Goal: Communication & Community: Answer question/provide support

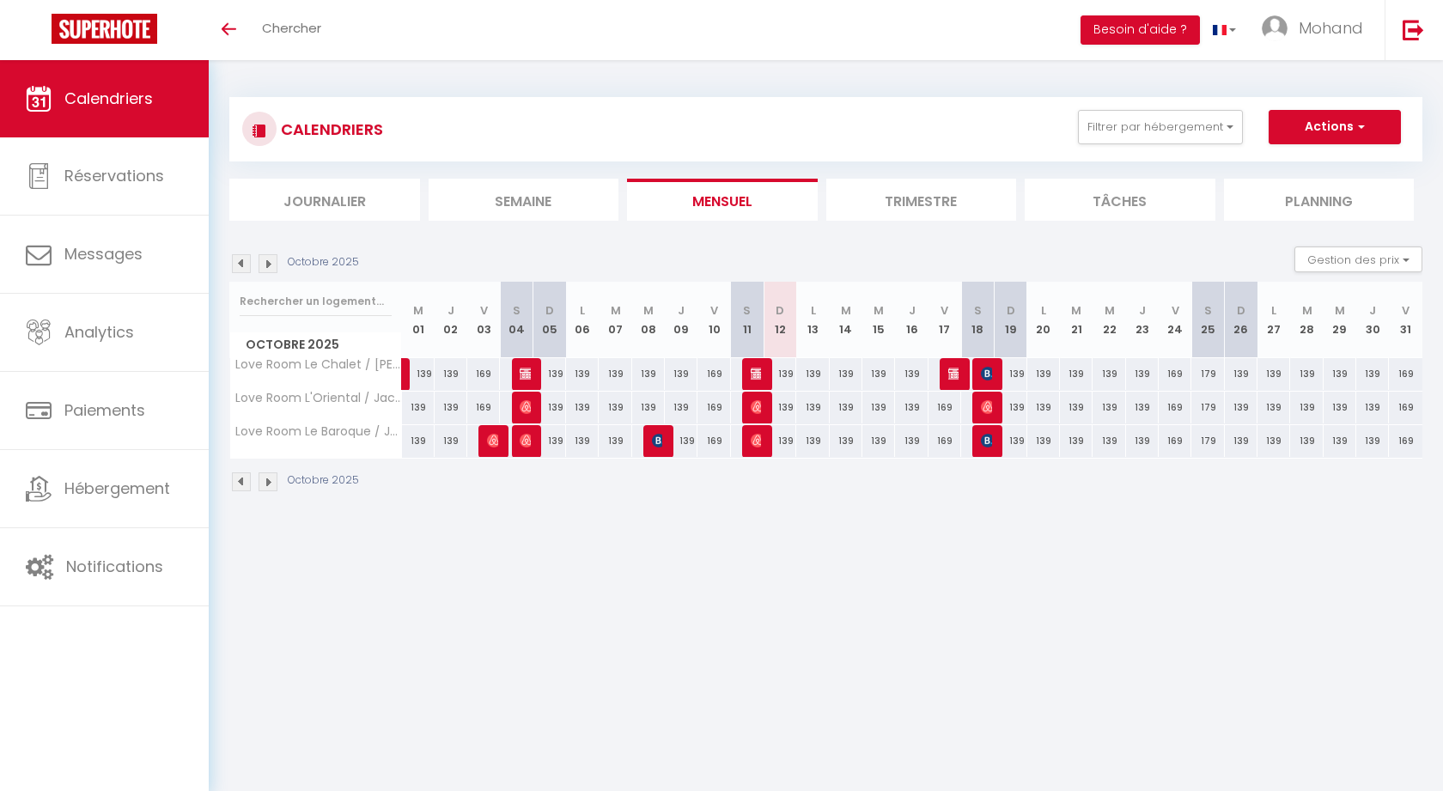
click at [1212, 333] on th "S 25" at bounding box center [1207, 320] width 33 height 76
click at [128, 95] on span "Calendriers" at bounding box center [108, 98] width 88 height 21
click at [987, 371] on img at bounding box center [988, 374] width 14 height 14
select select "OK"
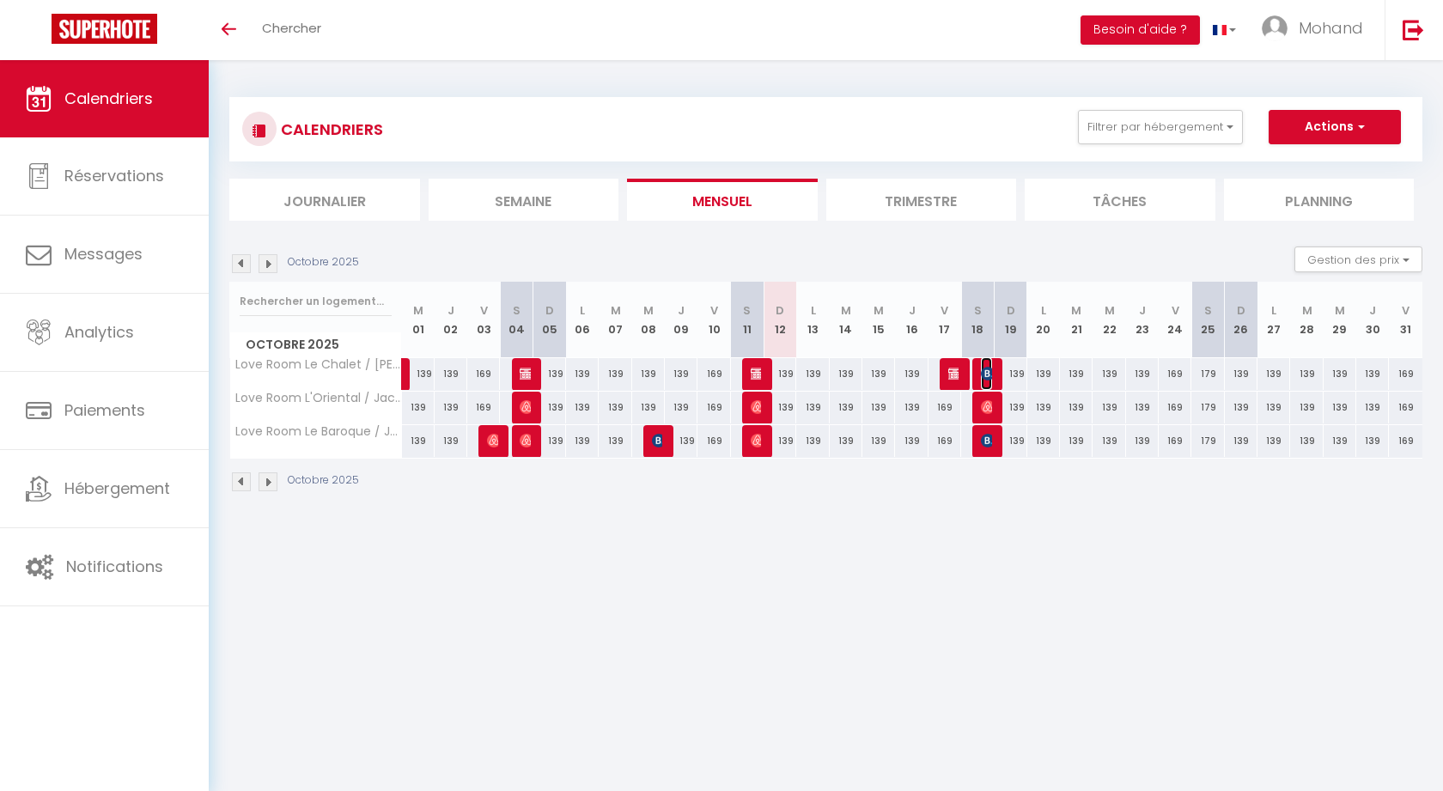
select select "KO"
select select "0"
select select "1"
select select
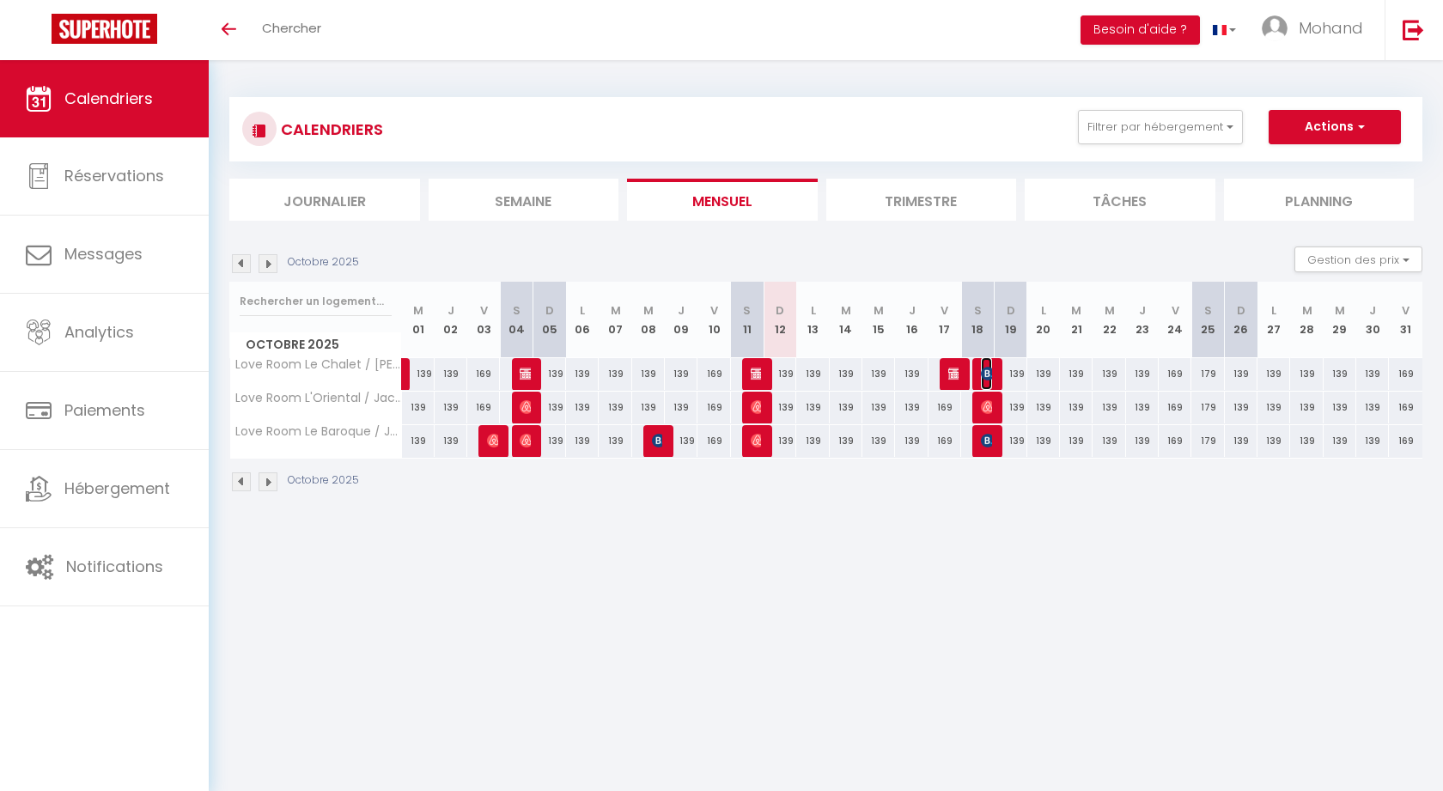
select select
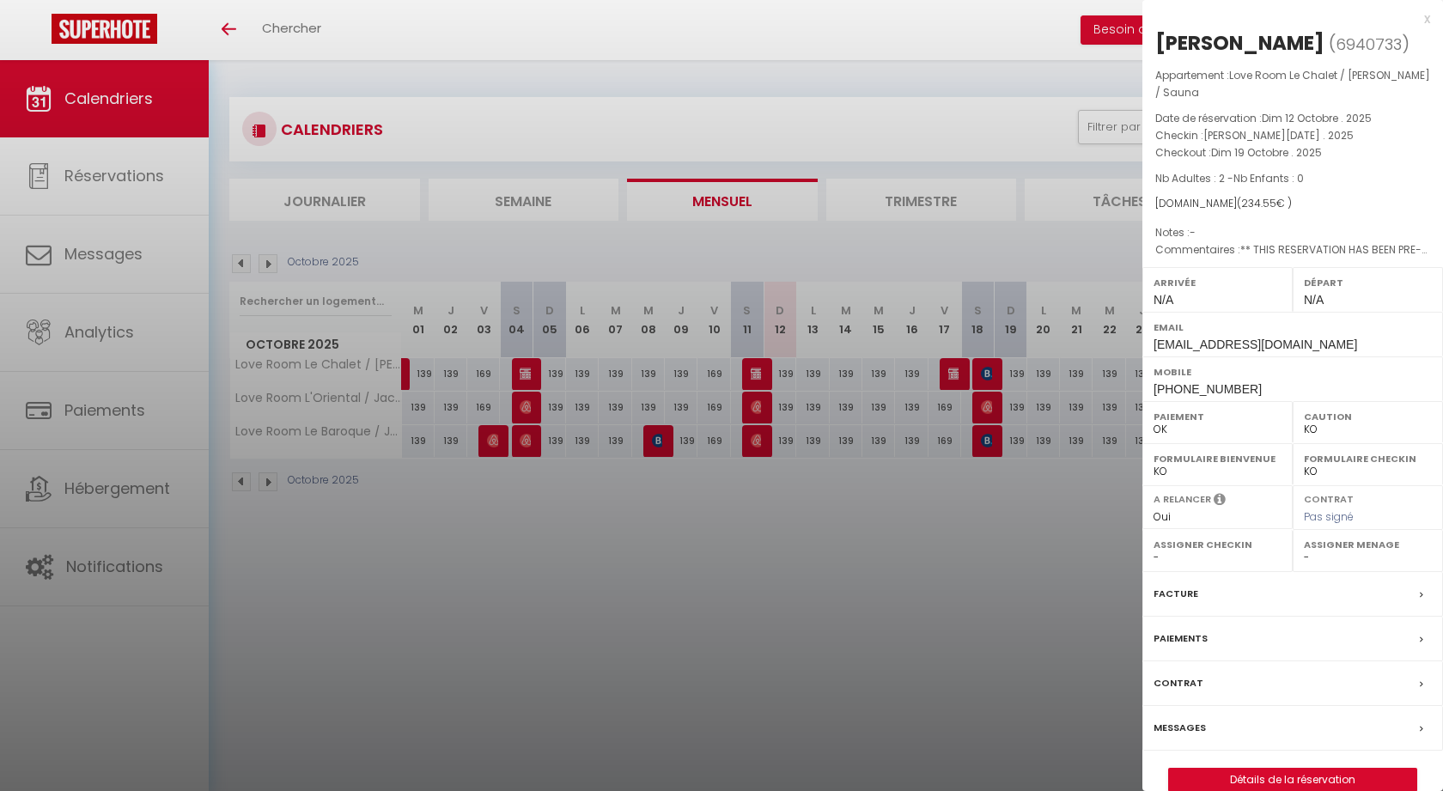
click at [1171, 719] on label "Messages" at bounding box center [1179, 728] width 52 height 18
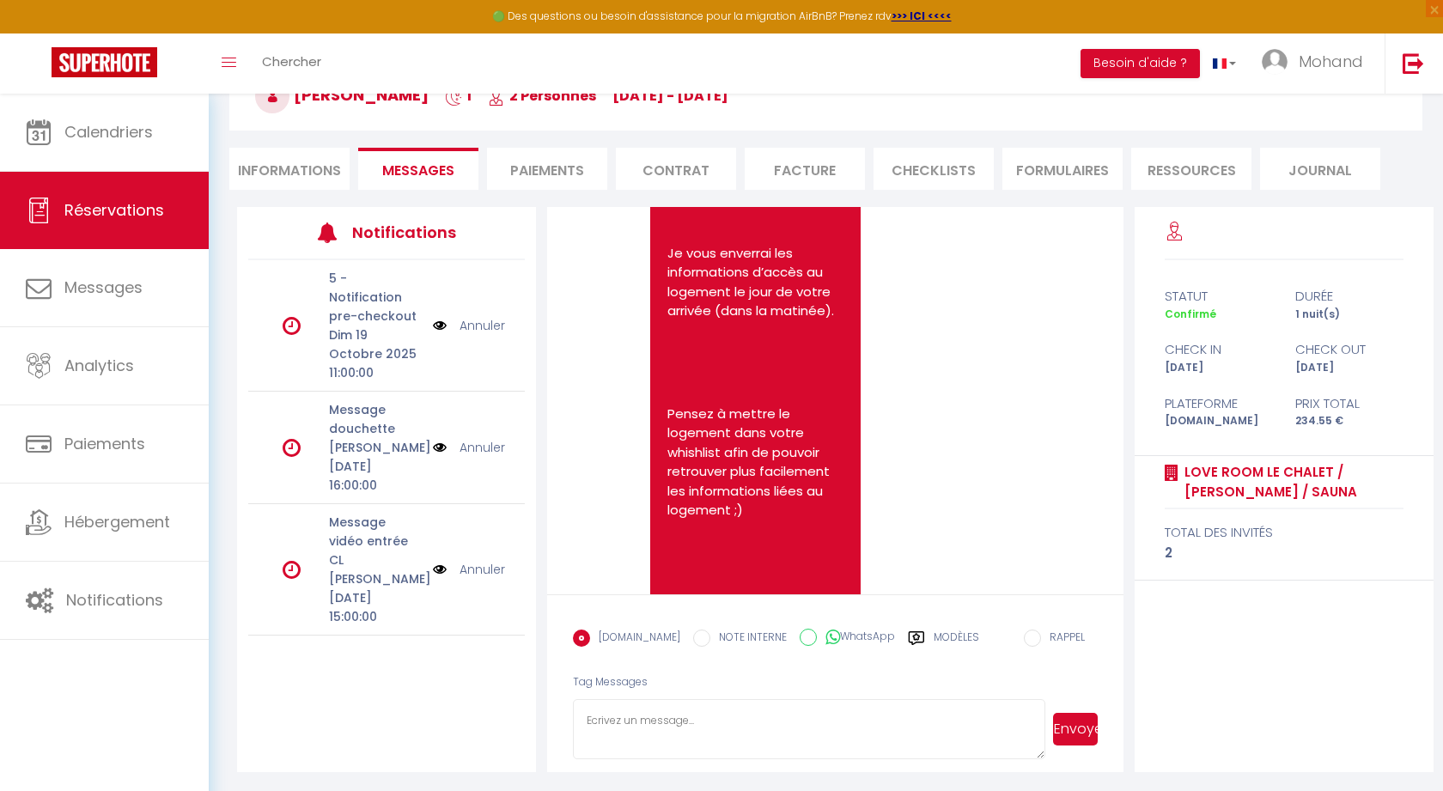
scroll to position [3006, 0]
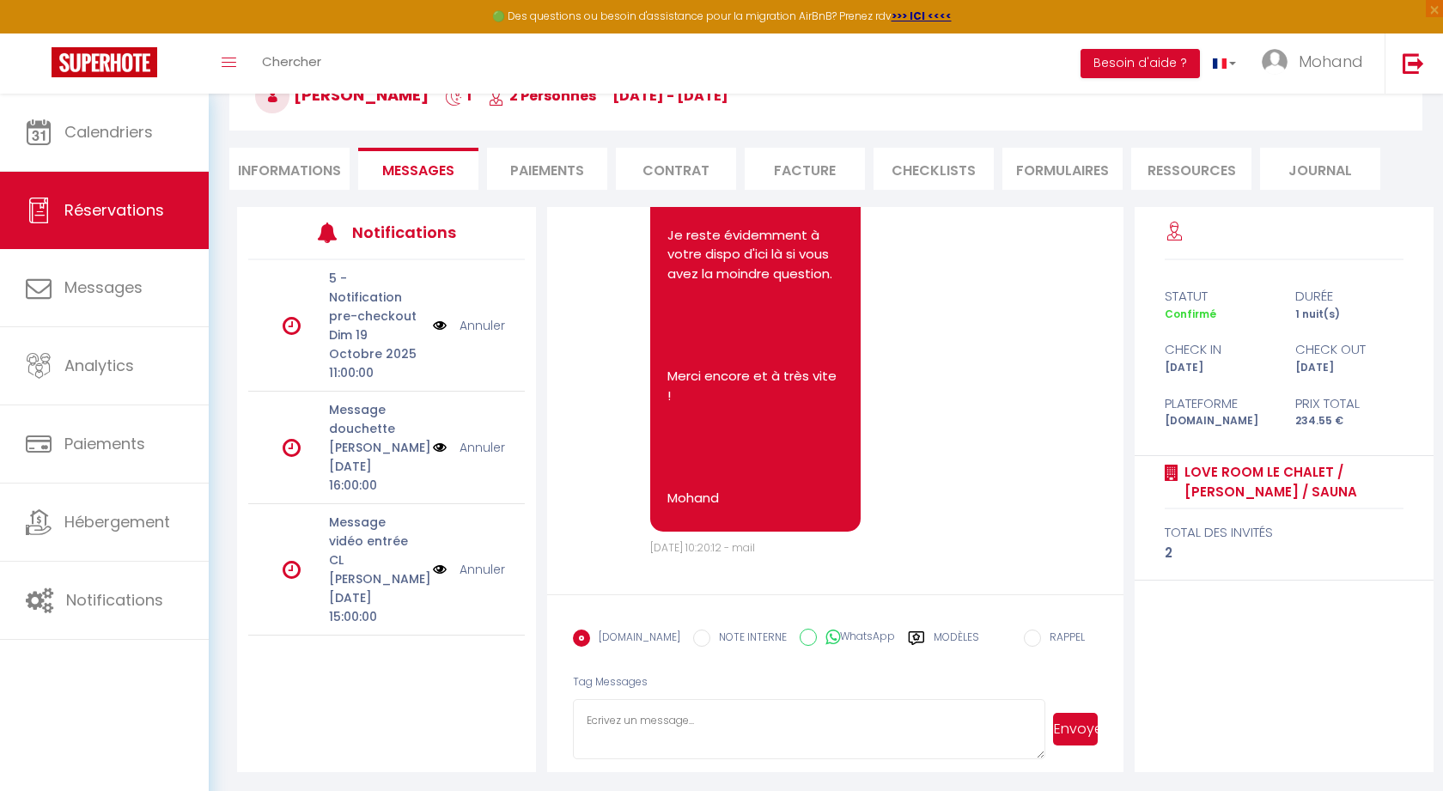
click at [788, 706] on textarea at bounding box center [808, 729] width 471 height 60
paste textarea "Bonjour, J'espère que vous allez bien :) Ce message pour vous dire que je vous …"
type textarea "Bonjour, J'espère que vous allez bien :) Ce message pour vous dire que je vous …"
click at [1075, 726] on button "Envoyer" at bounding box center [1075, 729] width 45 height 33
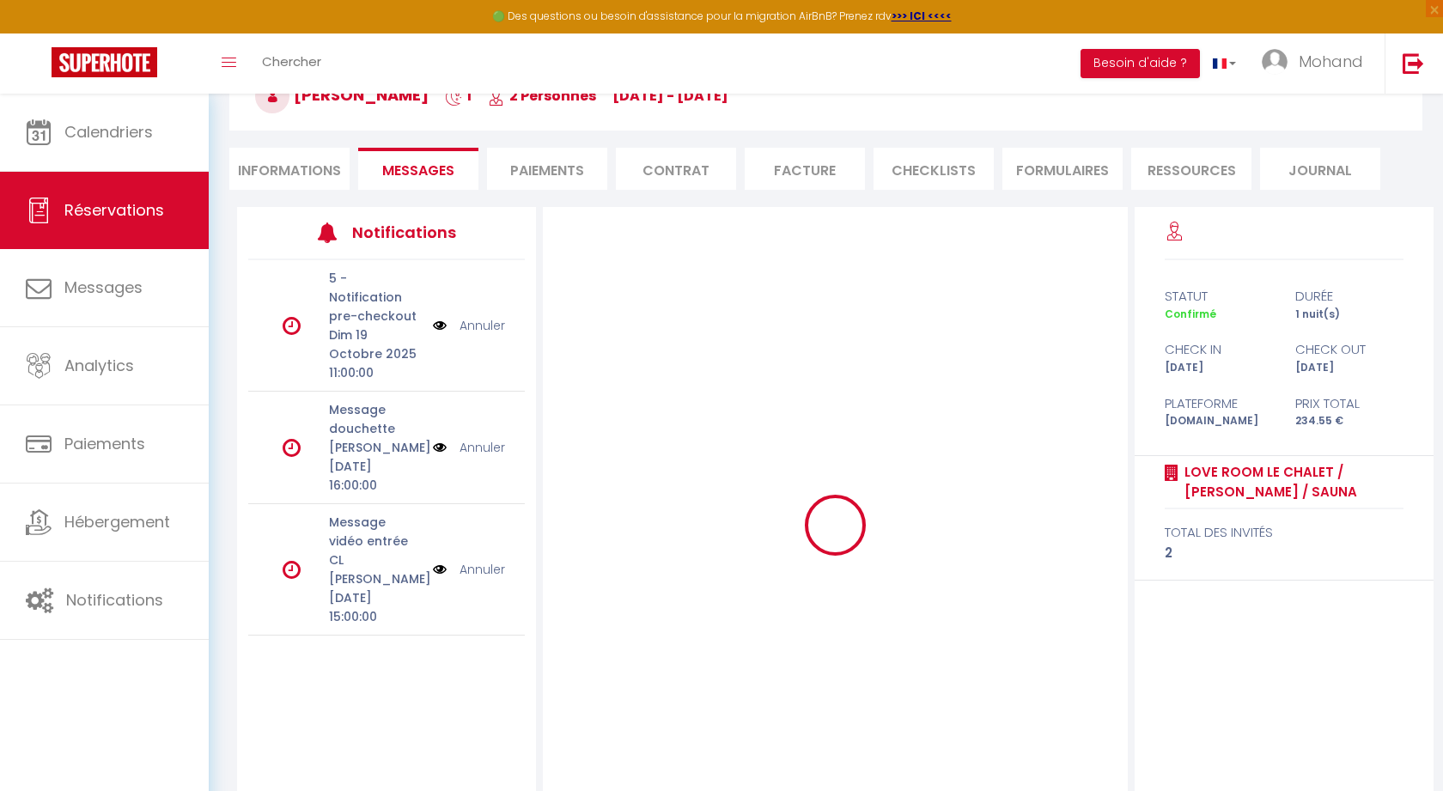
scroll to position [0, 0]
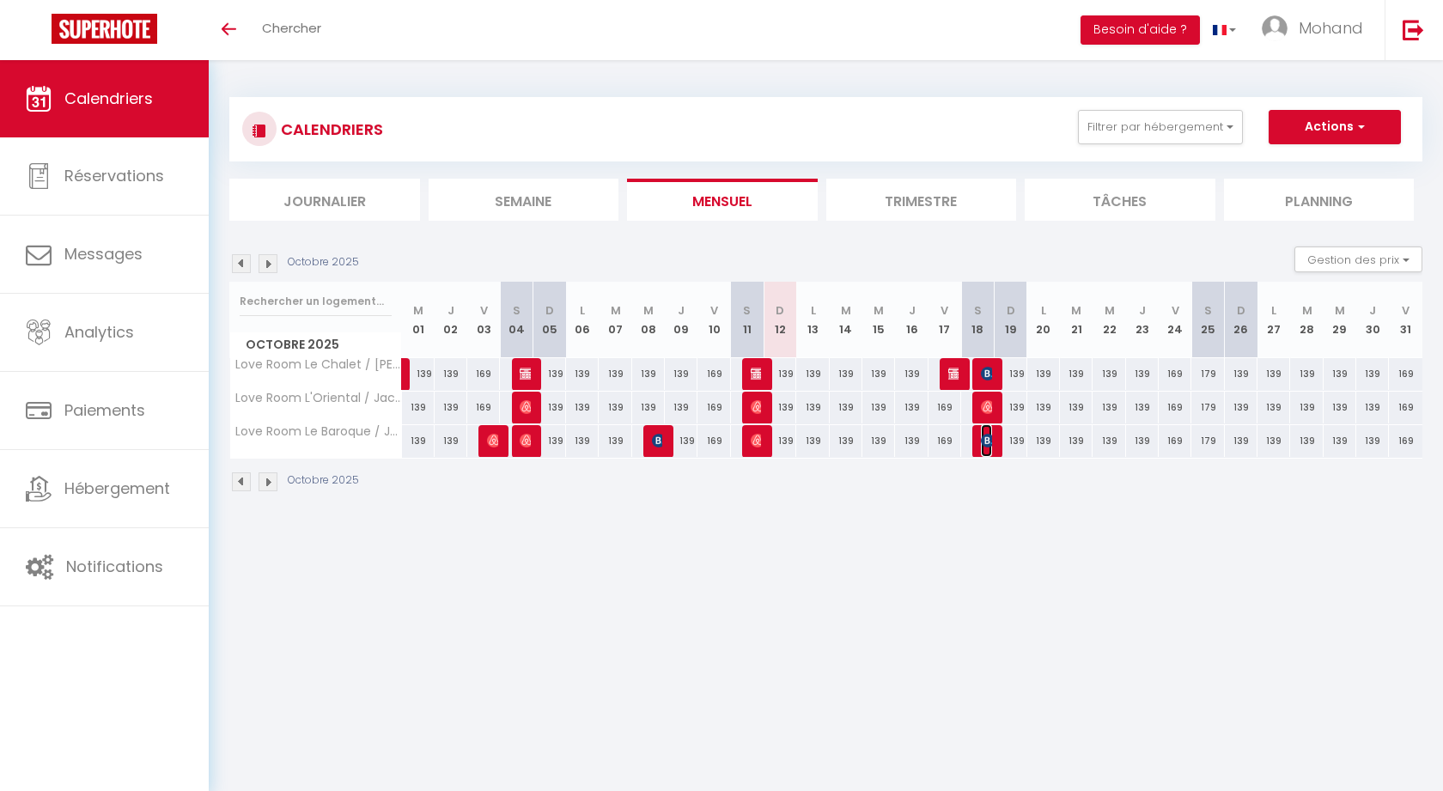
click at [988, 439] on img at bounding box center [988, 441] width 14 height 14
select select "OK"
select select "KO"
select select "0"
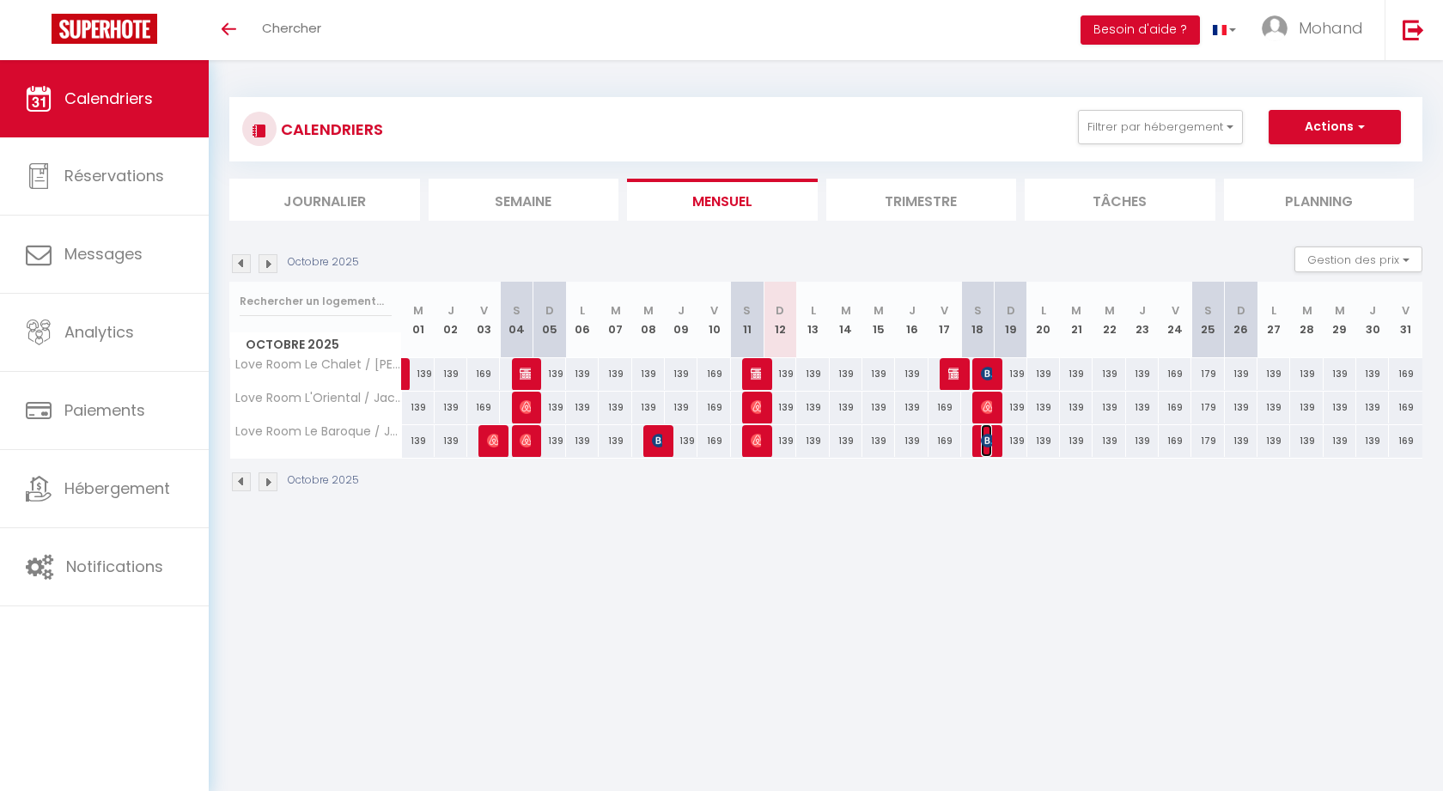
select select "1"
select select
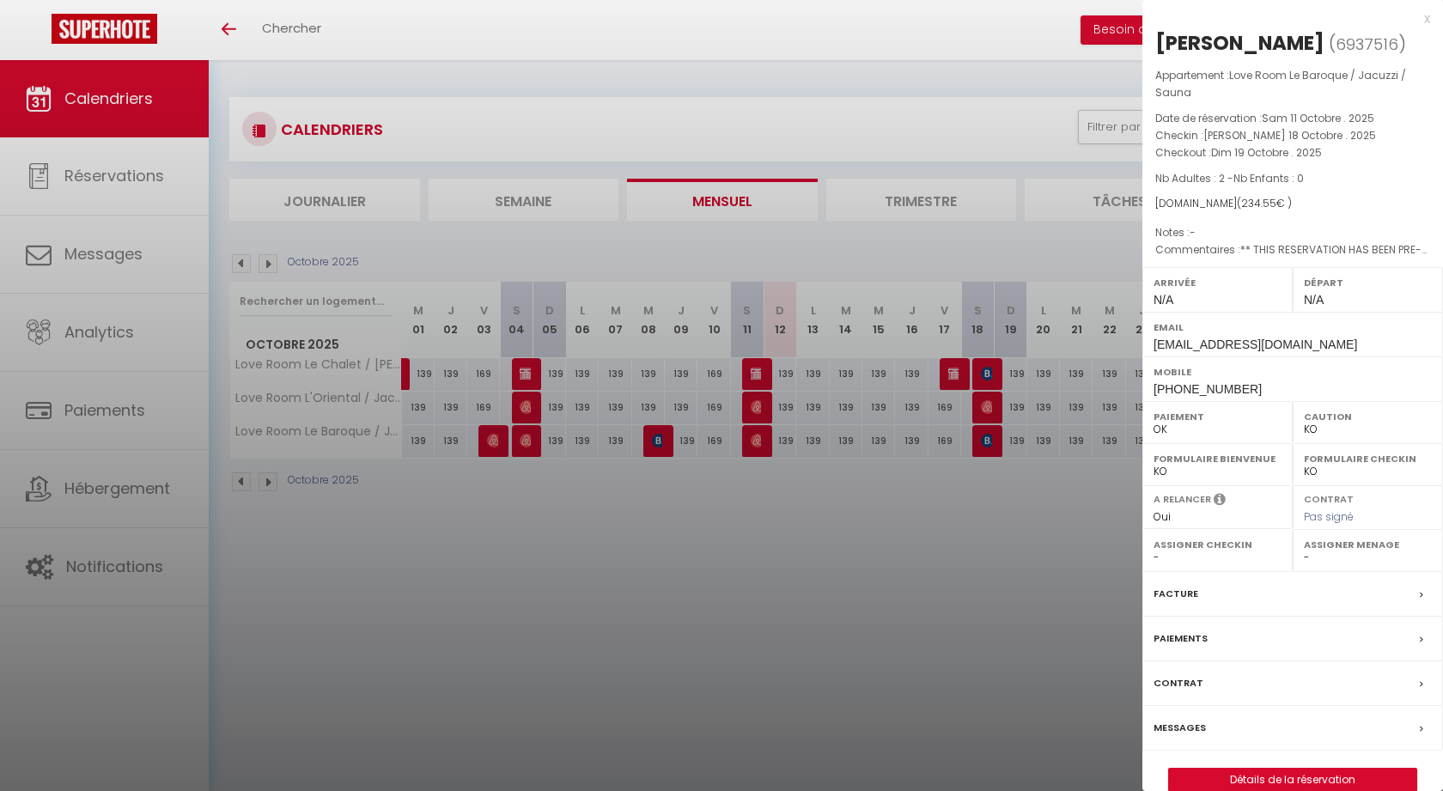
click at [1167, 737] on label "Messages" at bounding box center [1179, 728] width 52 height 18
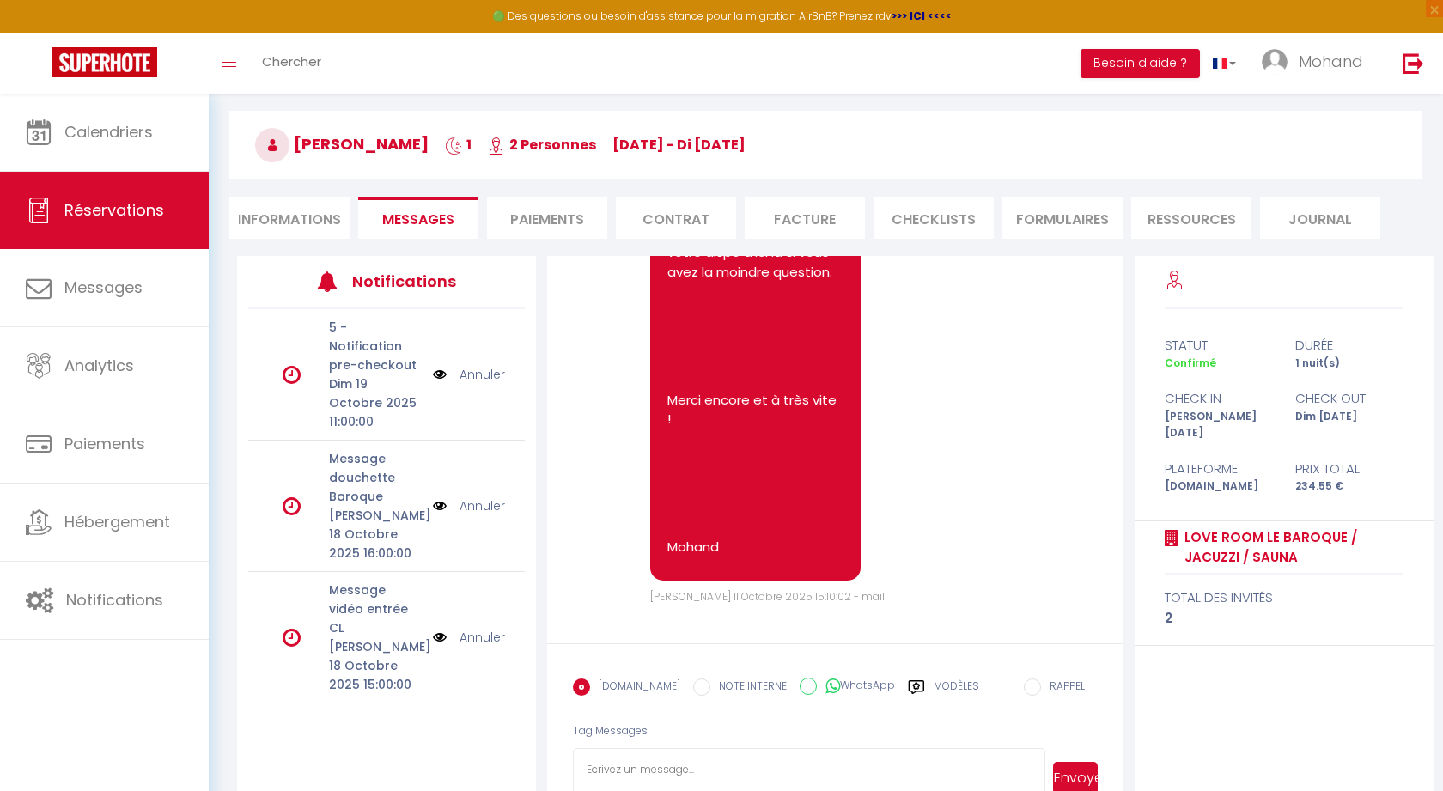
scroll to position [111, 0]
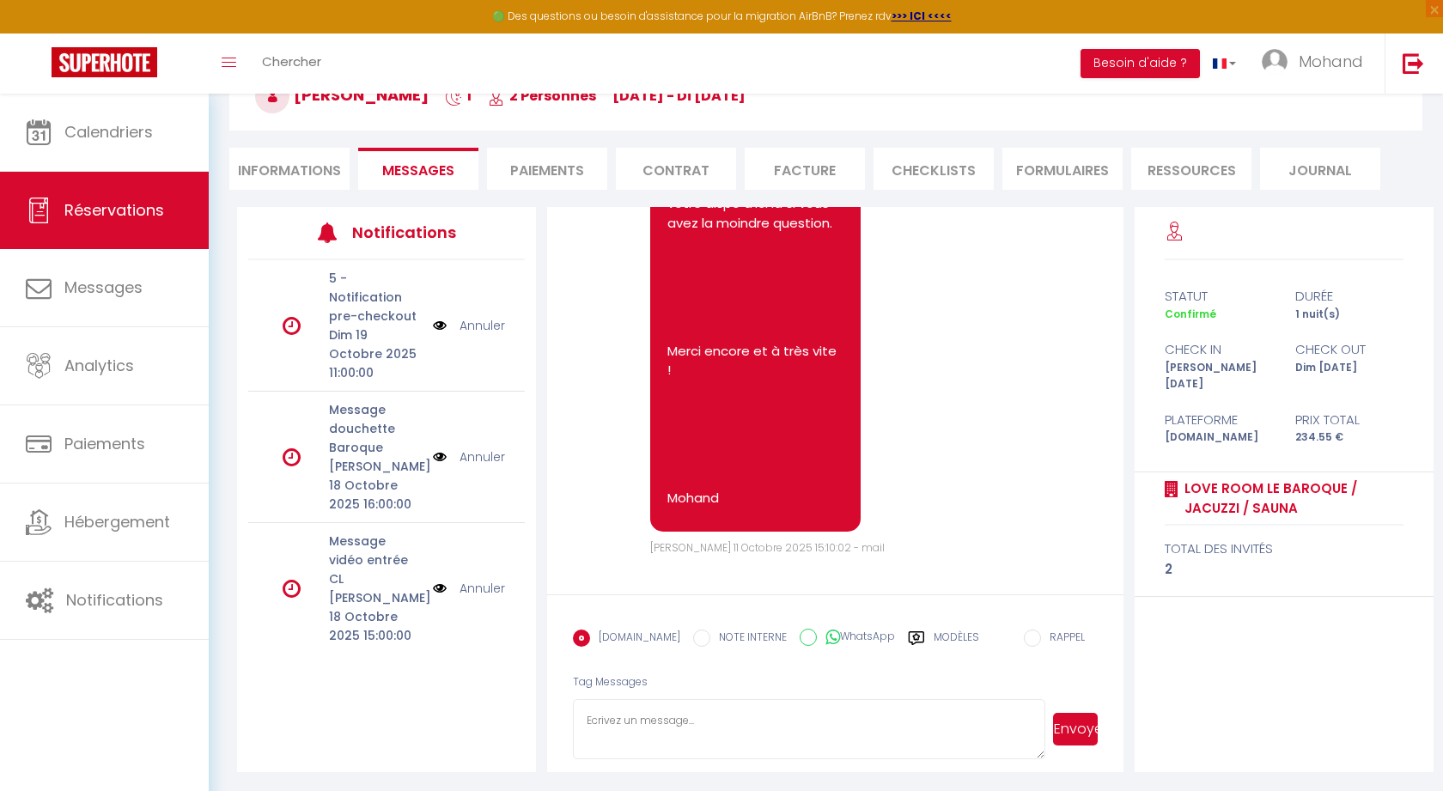
click at [738, 706] on textarea at bounding box center [808, 729] width 471 height 60
paste textarea "Bonjour, J'espère que vous allez bien :) Ce message pour vous dire que je vous …"
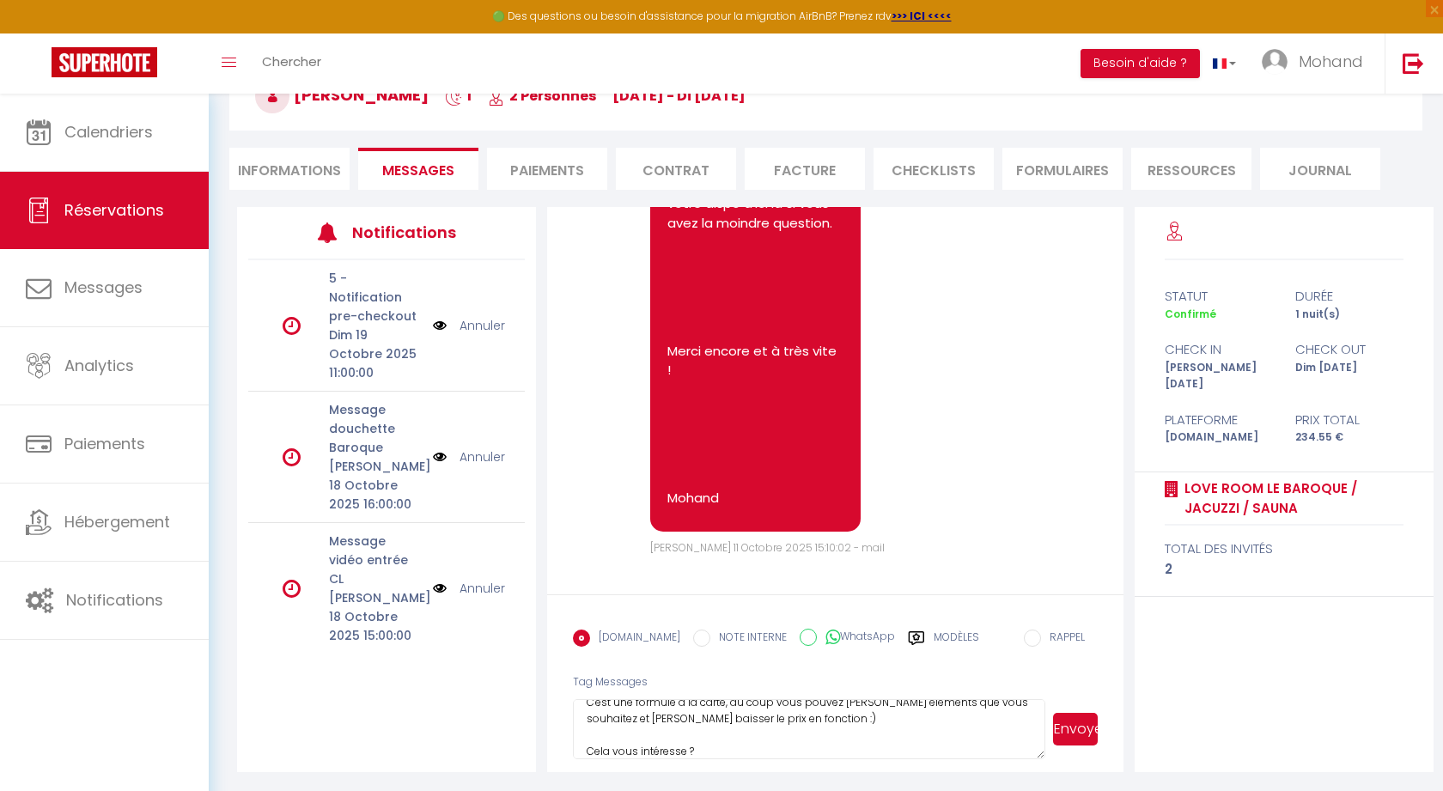
type textarea "Bonjour, J'espère que vous allez bien :) Ce message pour vous dire que je vous …"
click at [1088, 734] on button "Envoyer" at bounding box center [1075, 729] width 45 height 33
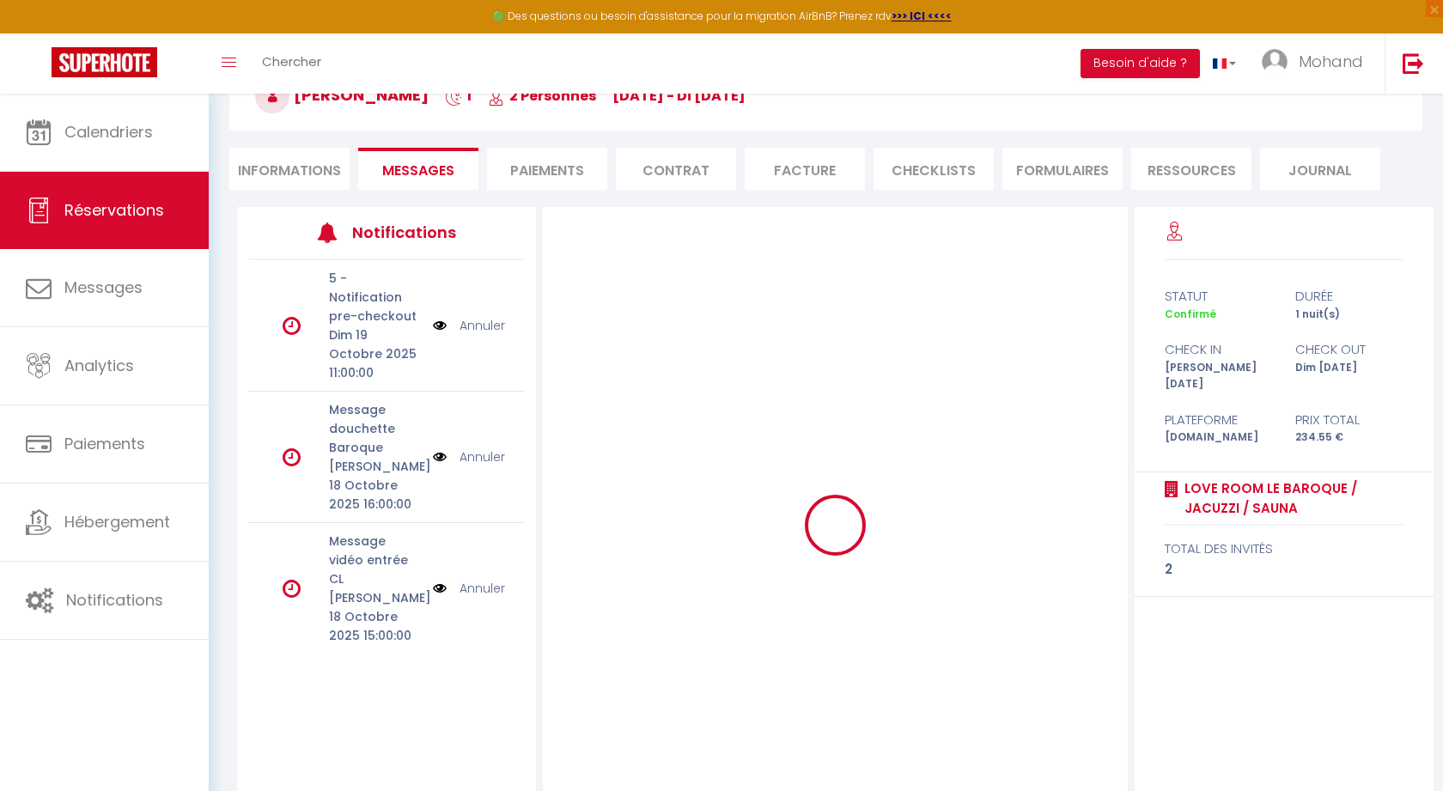
scroll to position [0, 0]
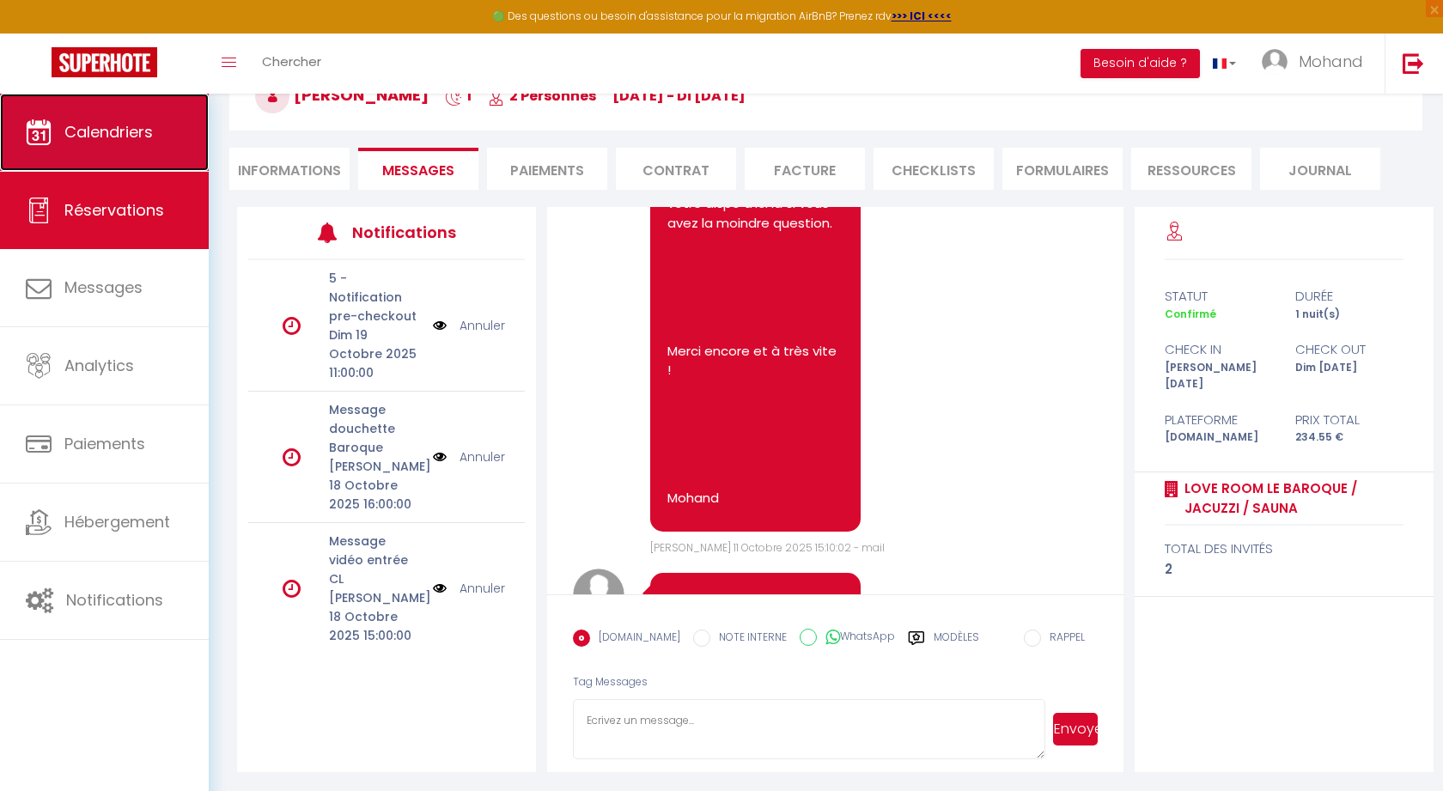
click at [125, 125] on span "Calendriers" at bounding box center [108, 131] width 88 height 21
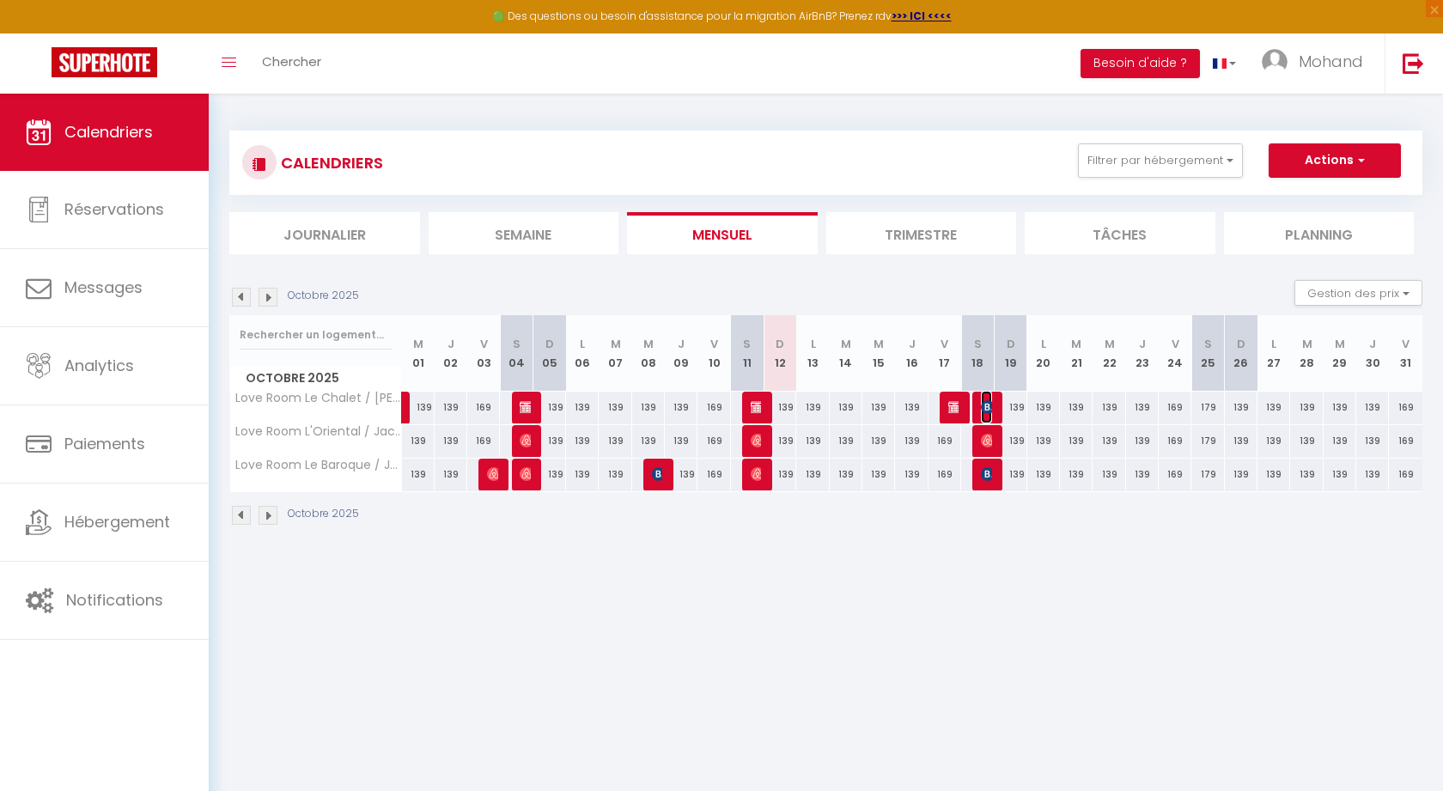
click at [987, 401] on img at bounding box center [988, 407] width 14 height 14
select select "OK"
select select "KO"
select select "0"
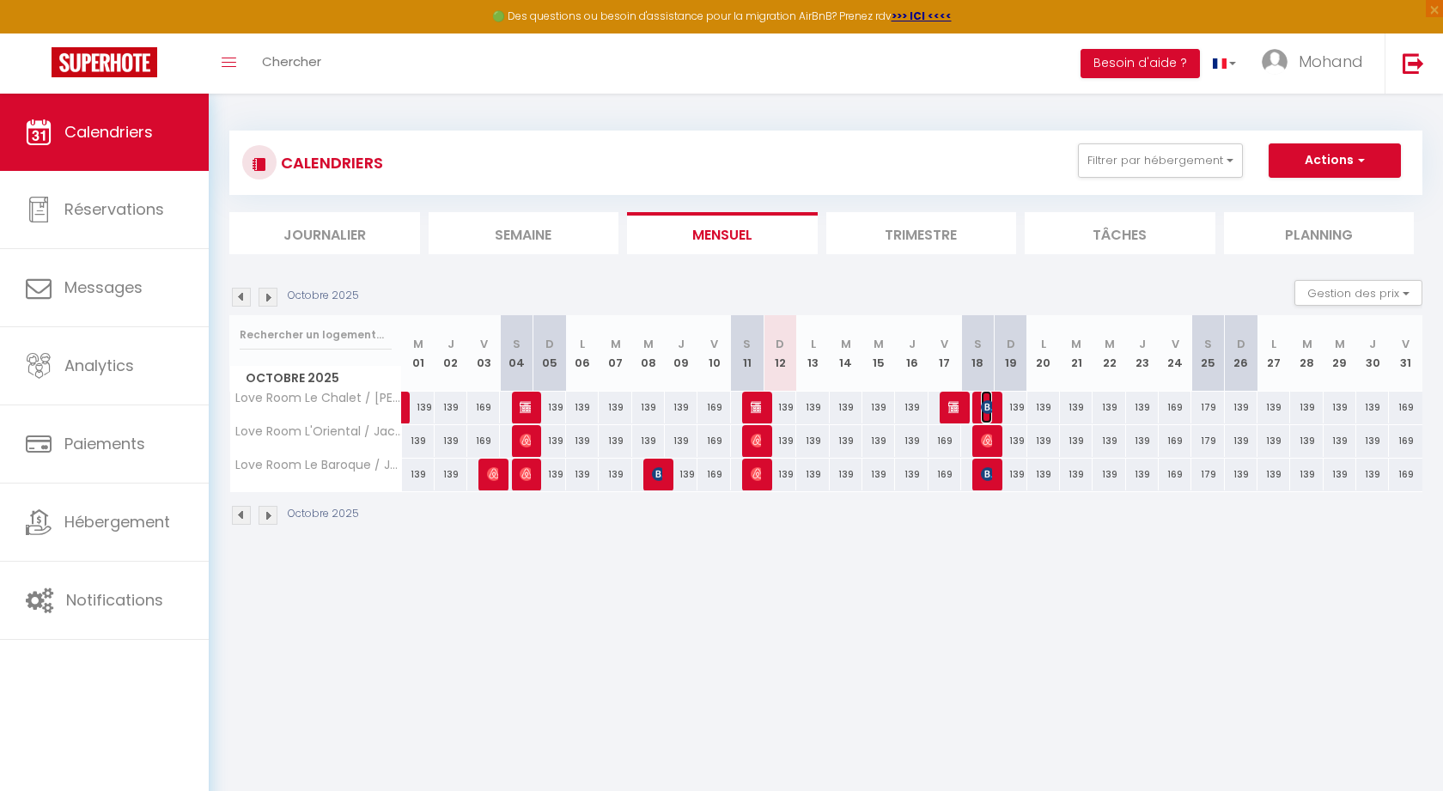
select select "1"
select select
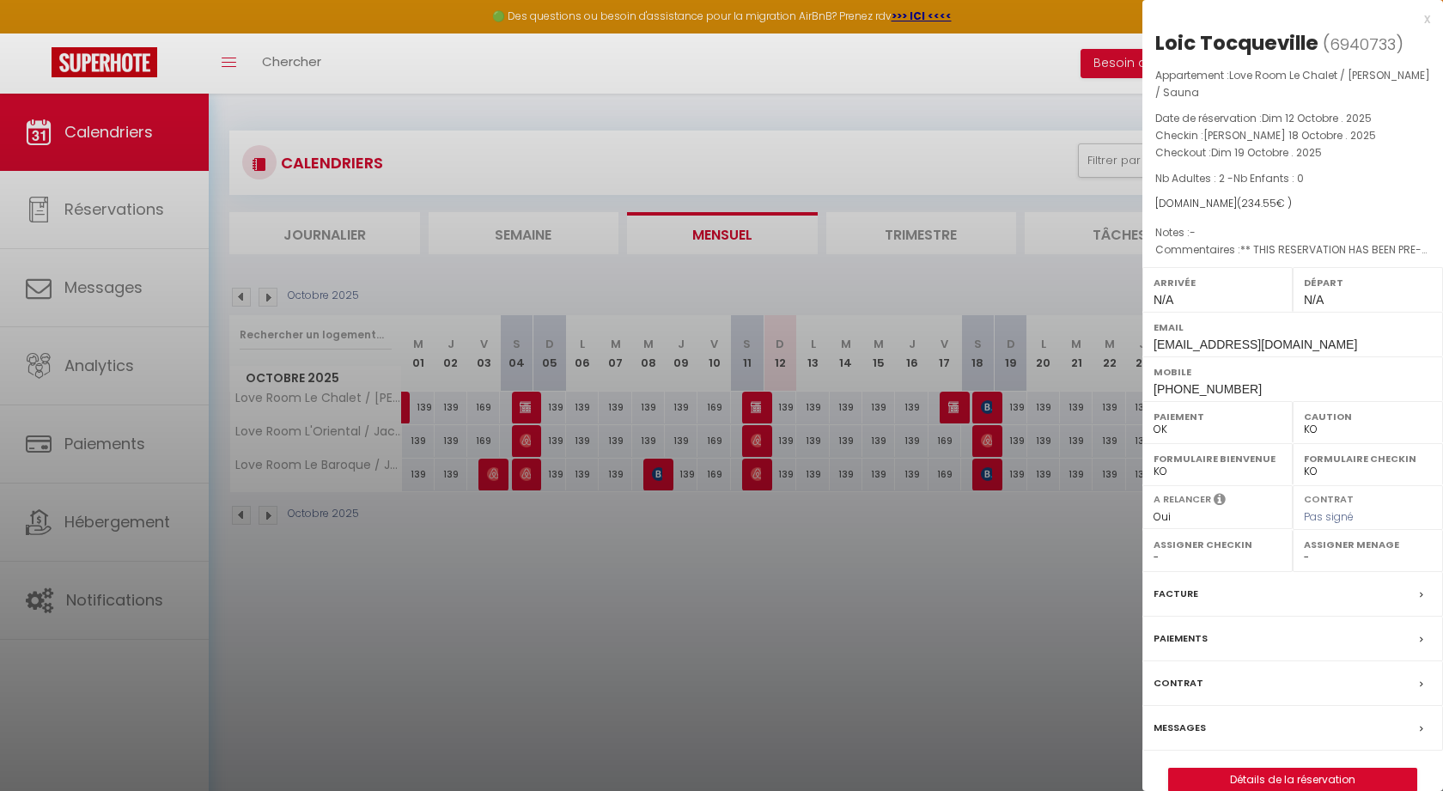
click at [1182, 719] on label "Messages" at bounding box center [1179, 728] width 52 height 18
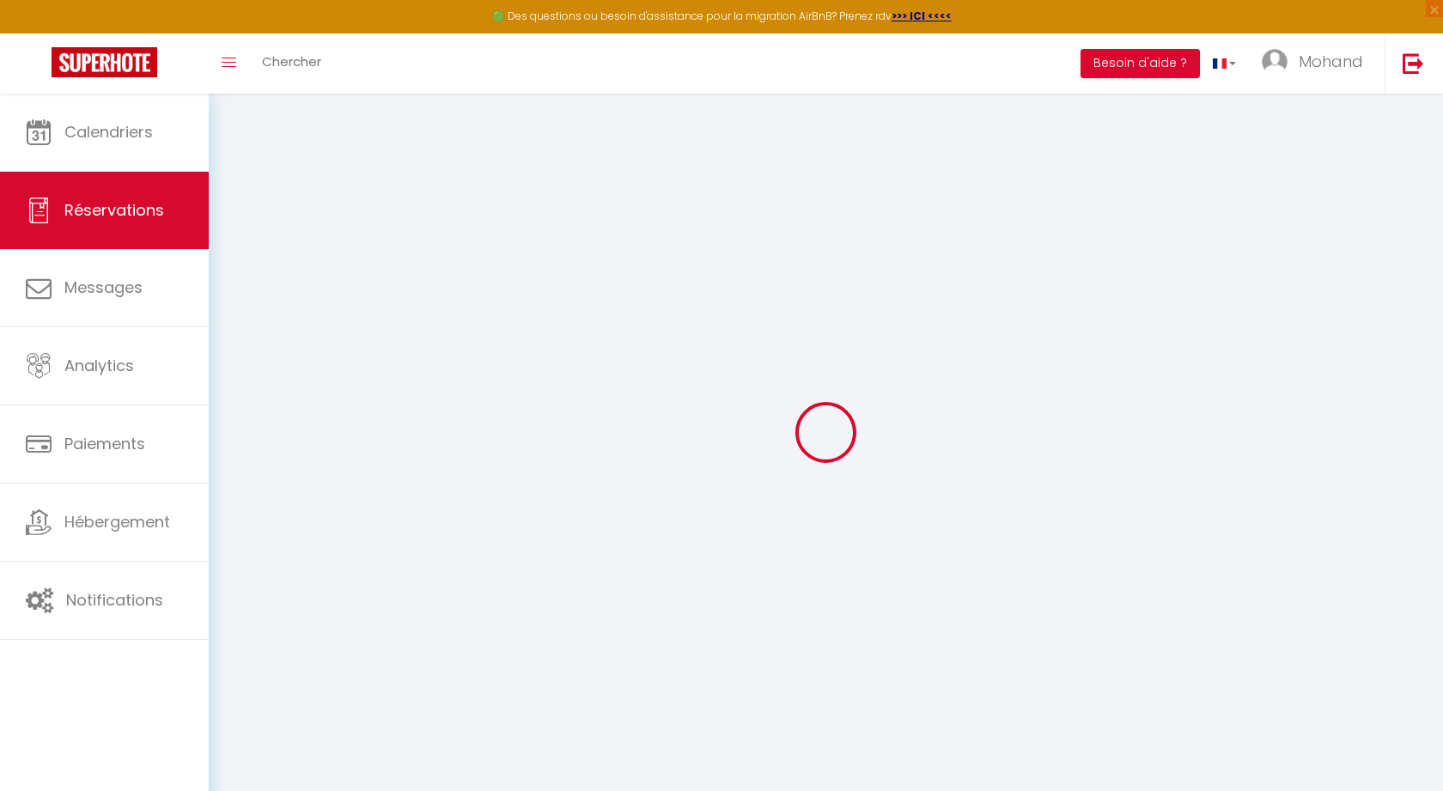
select select
checkbox input "false"
select select
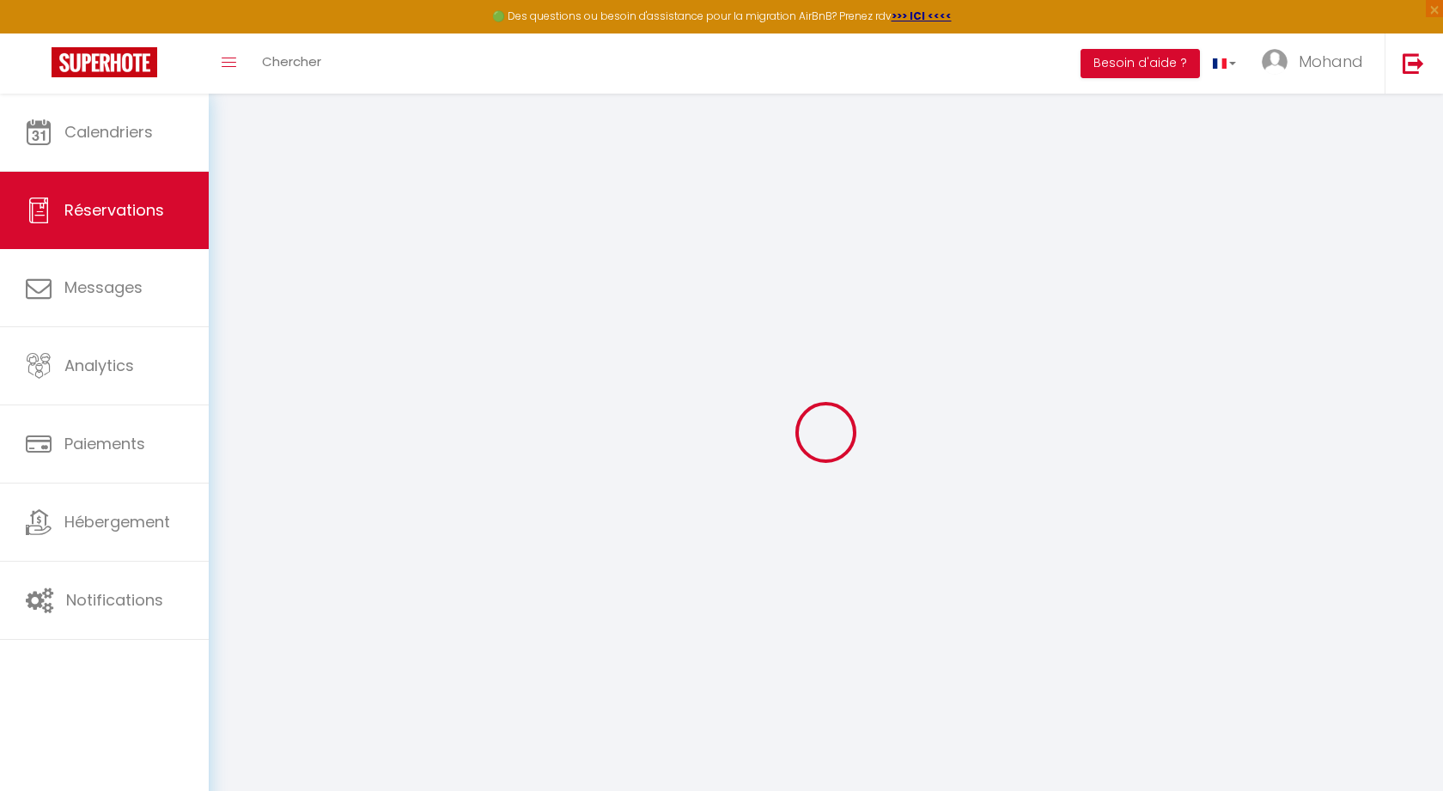
checkbox input "false"
type textarea "** THIS RESERVATION HAS BEEN PRE-PAID ** BOOKING NOTE : Payment charge is EUR 3…"
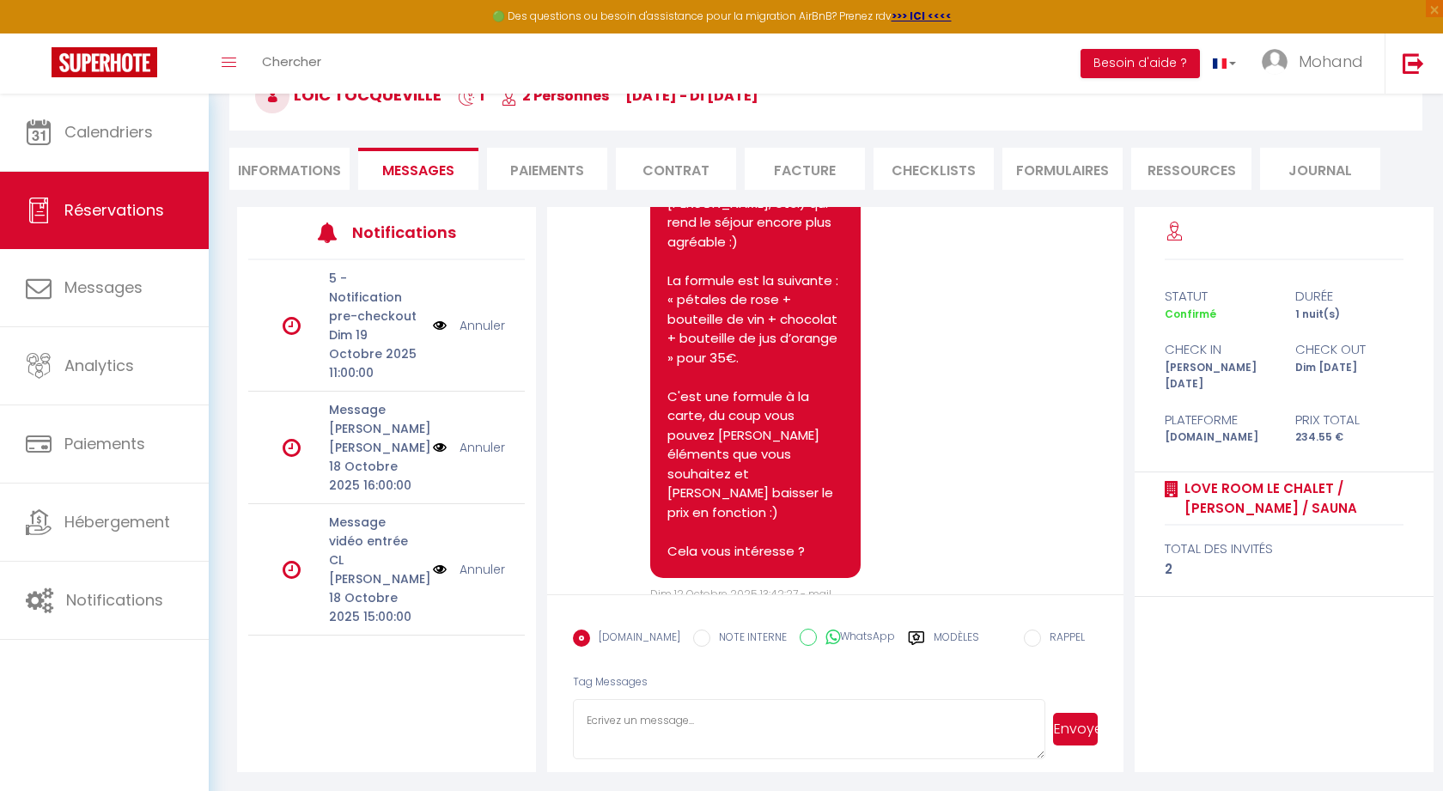
scroll to position [3706, 0]
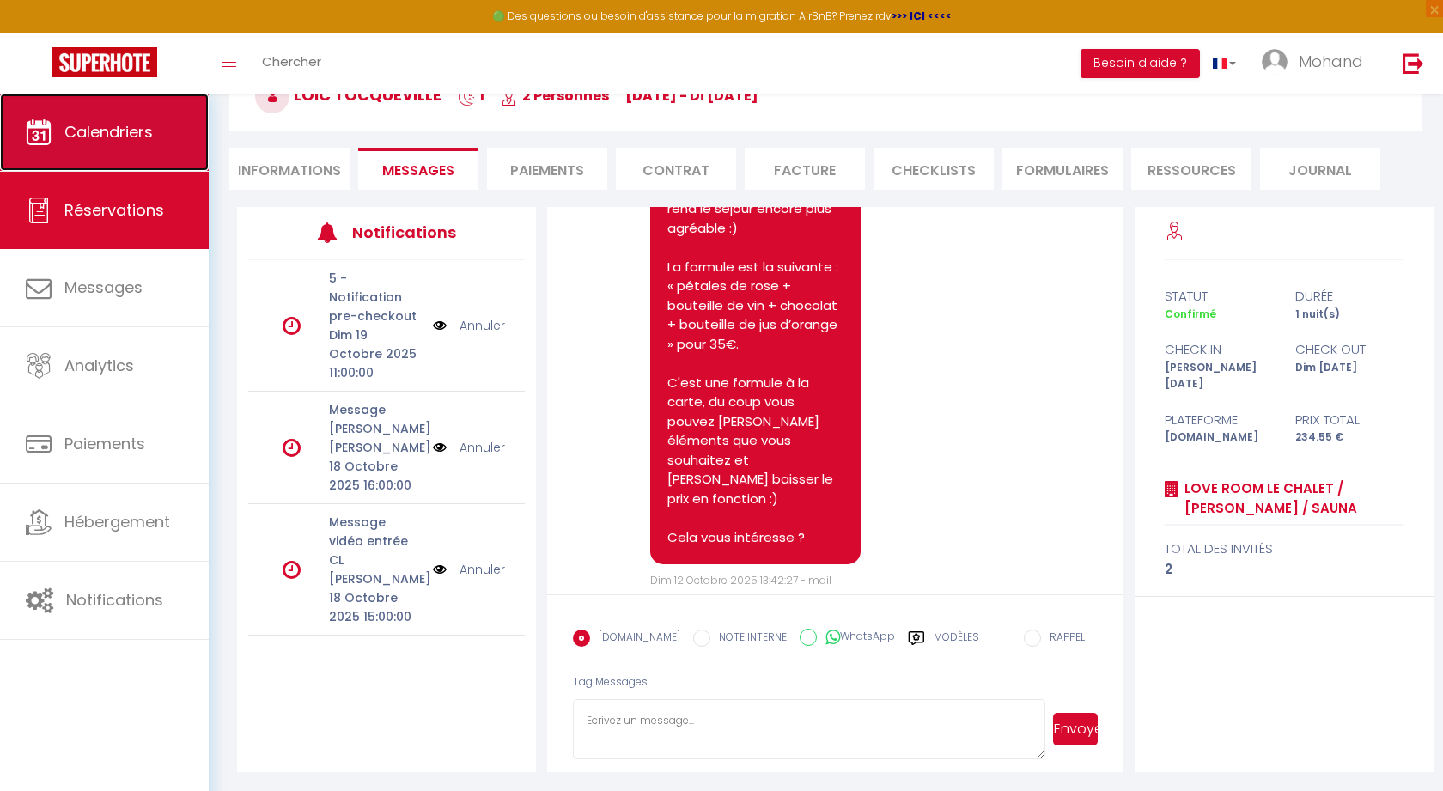
click at [76, 126] on span "Calendriers" at bounding box center [108, 131] width 88 height 21
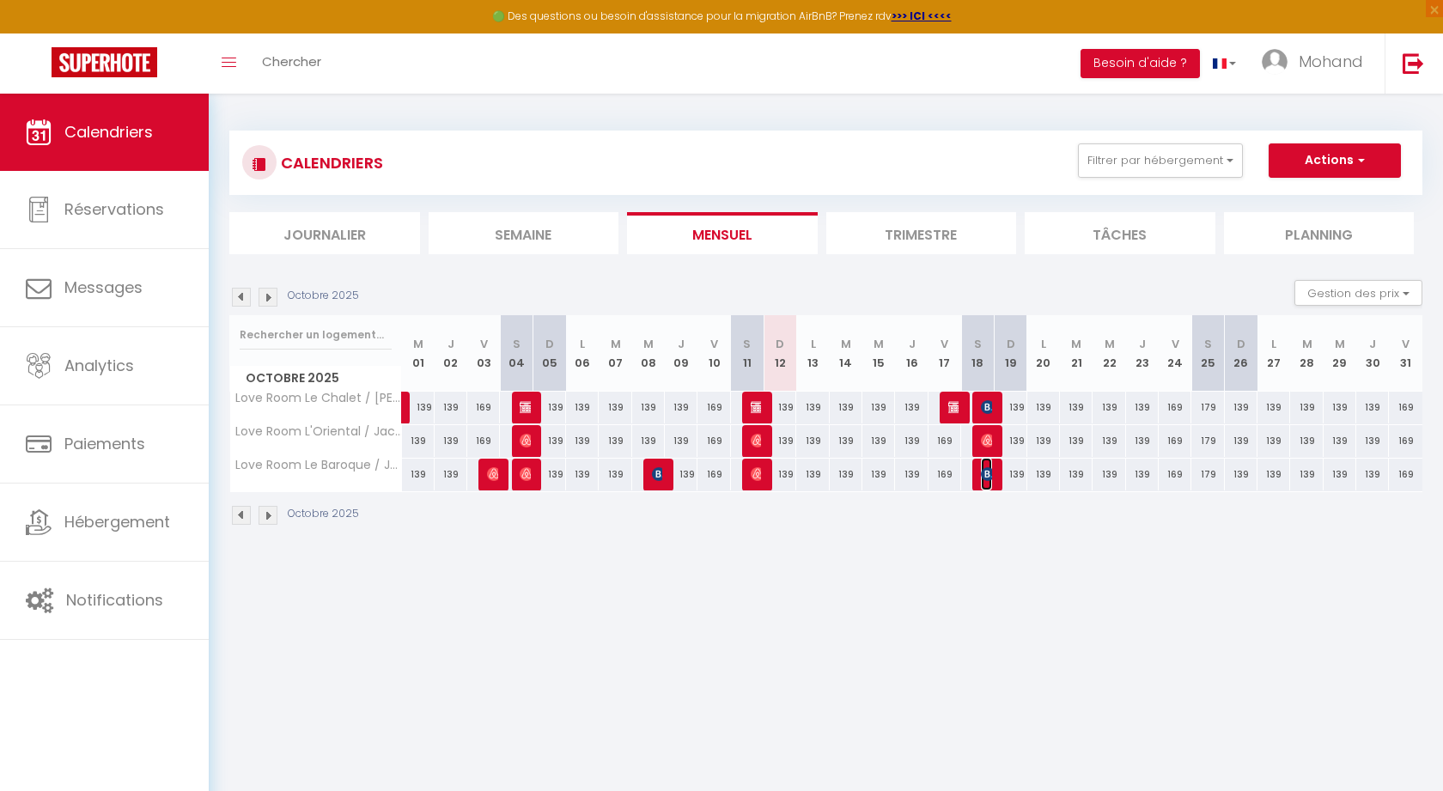
click at [986, 472] on img at bounding box center [988, 474] width 14 height 14
select select "OK"
select select "KO"
select select "0"
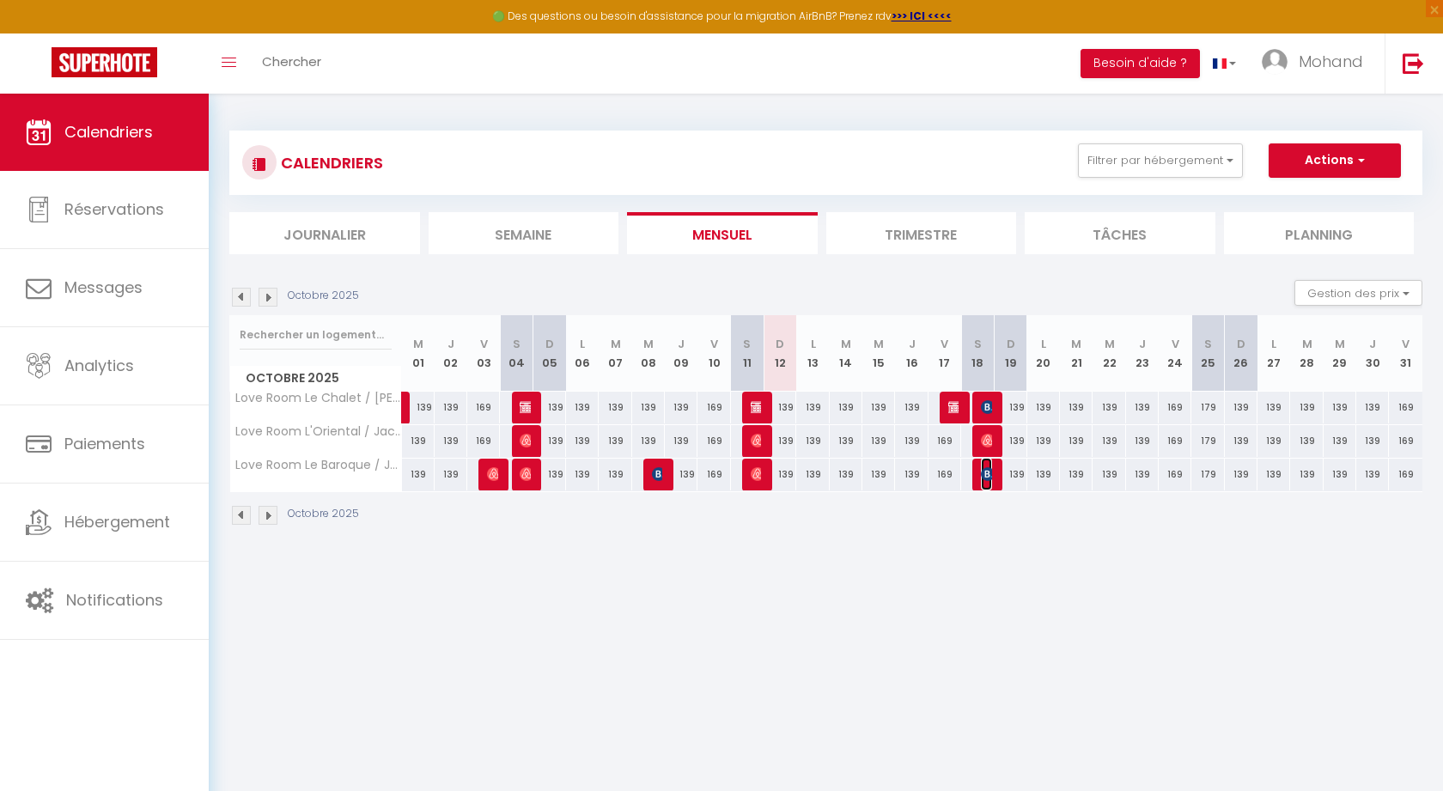
select select "1"
select select
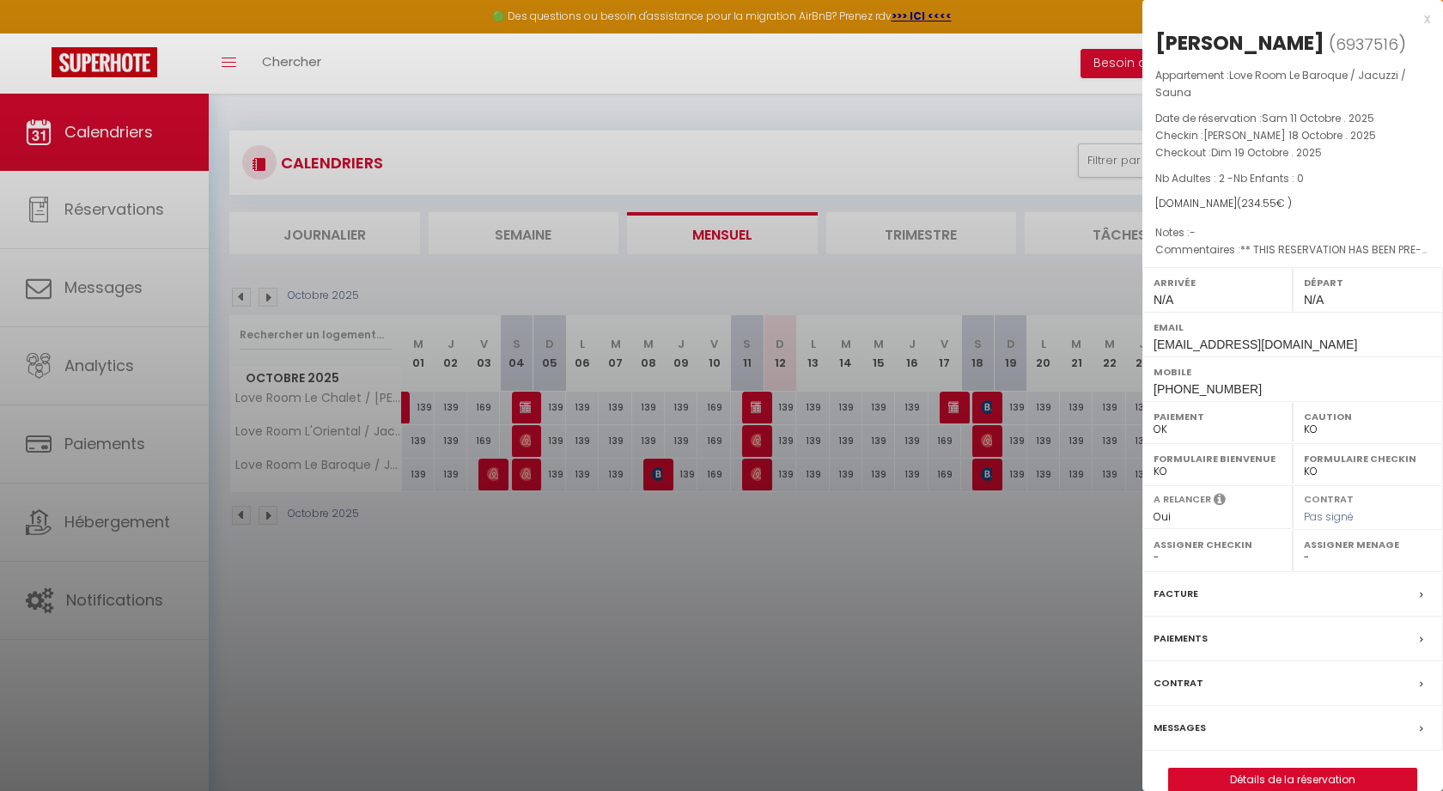
click at [1177, 737] on label "Messages" at bounding box center [1179, 728] width 52 height 18
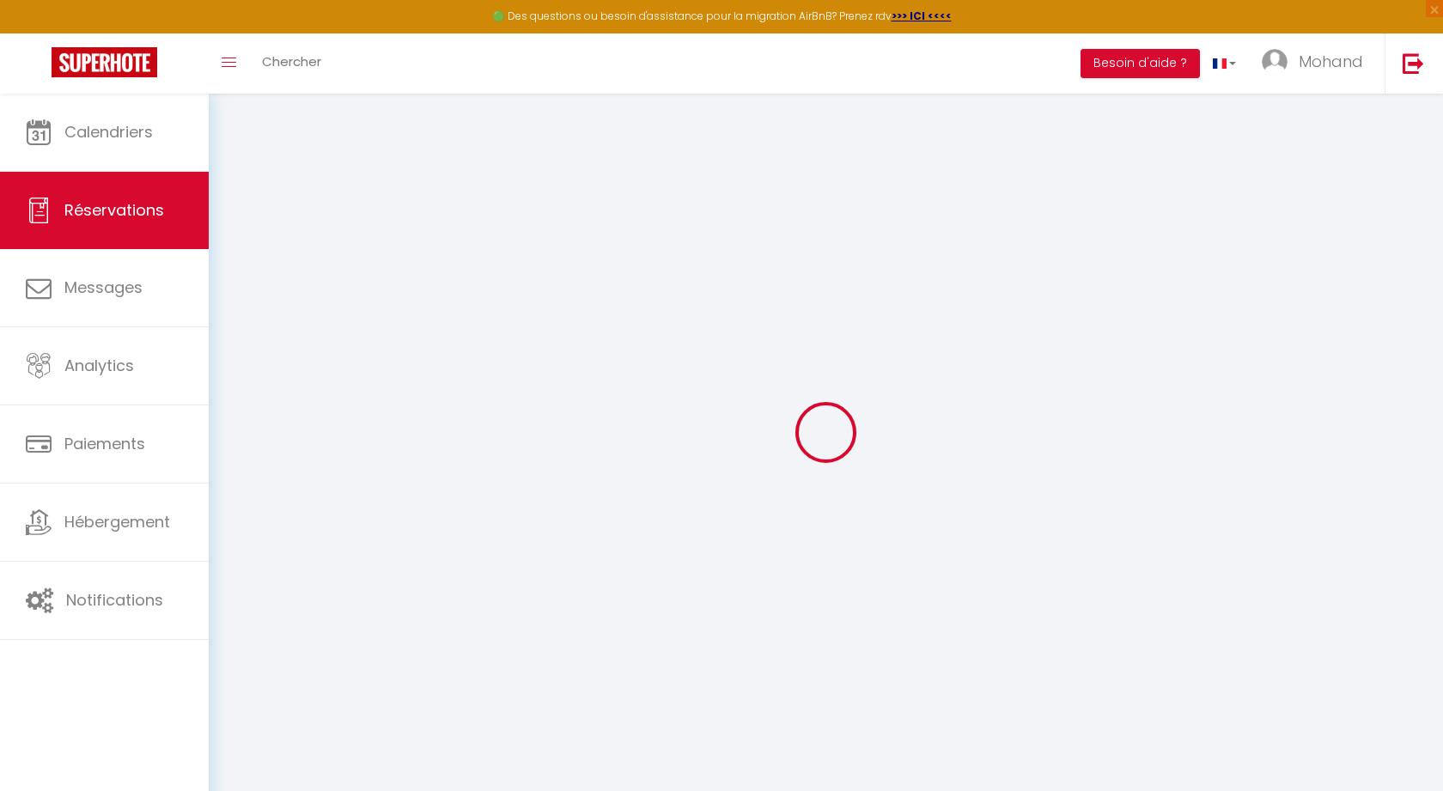
select select
checkbox input "false"
type textarea "** THIS RESERVATION HAS BEEN PRE-PAID ** BOOKING NOTE : Payment charge is EUR 3…"
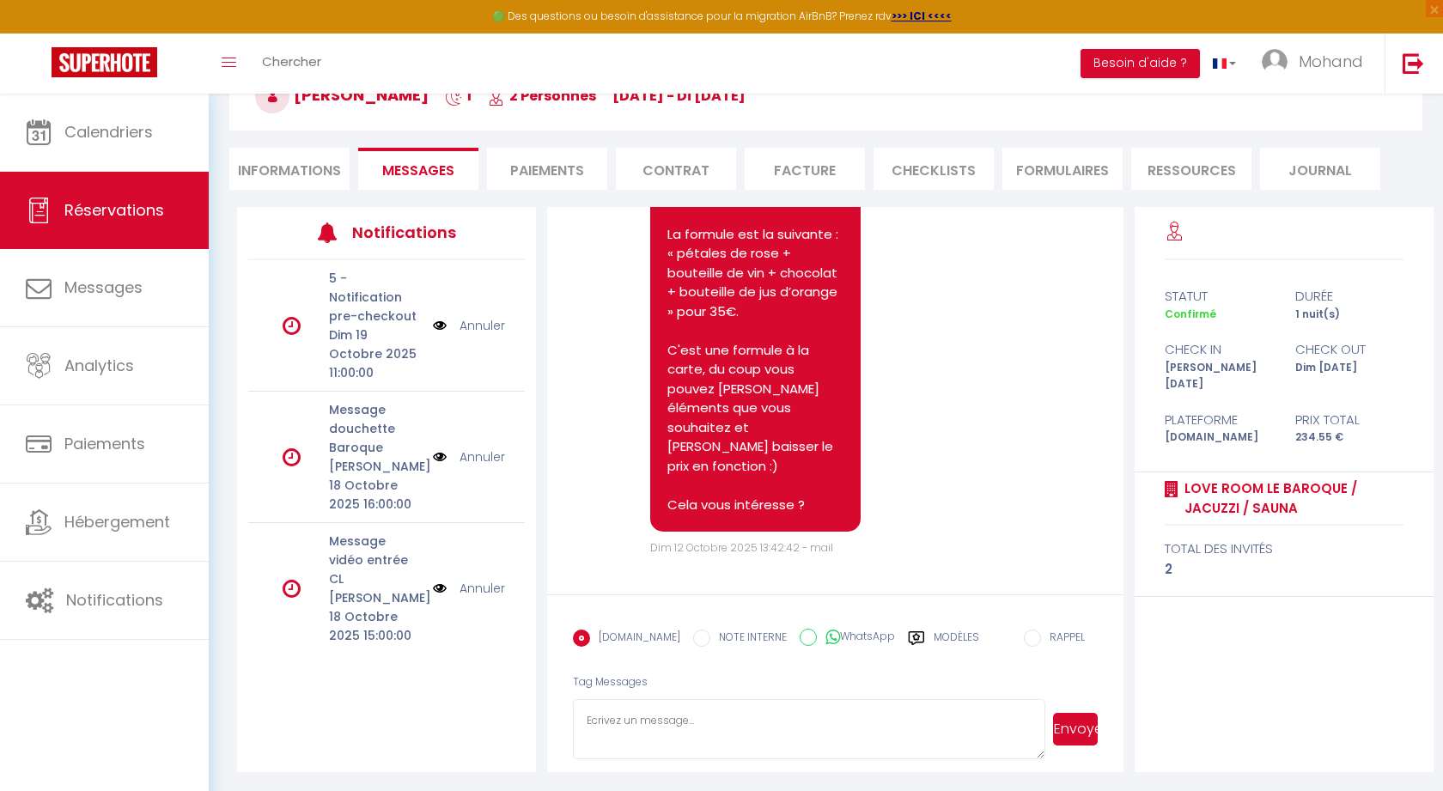
scroll to position [82, 0]
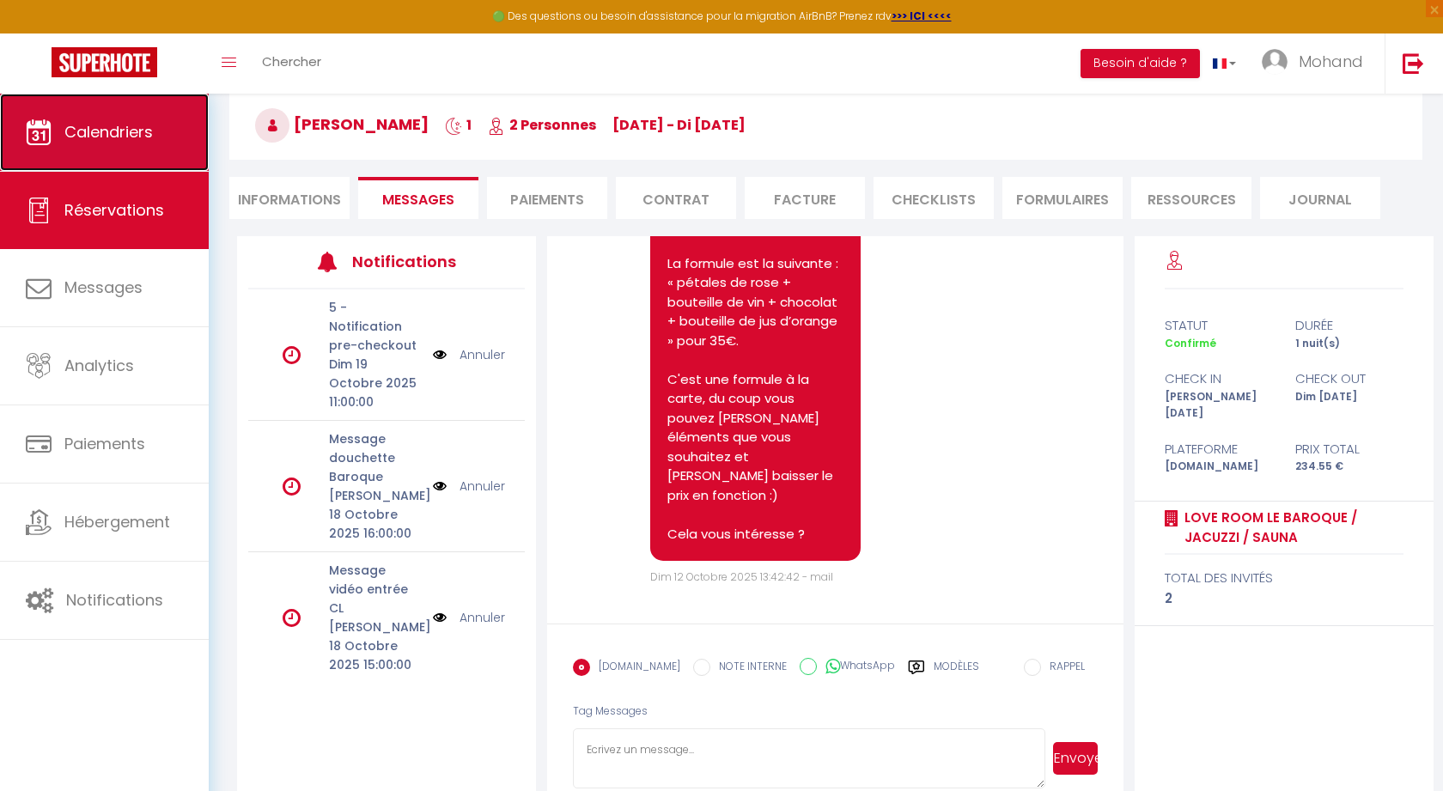
click at [136, 146] on link "Calendriers" at bounding box center [104, 132] width 209 height 77
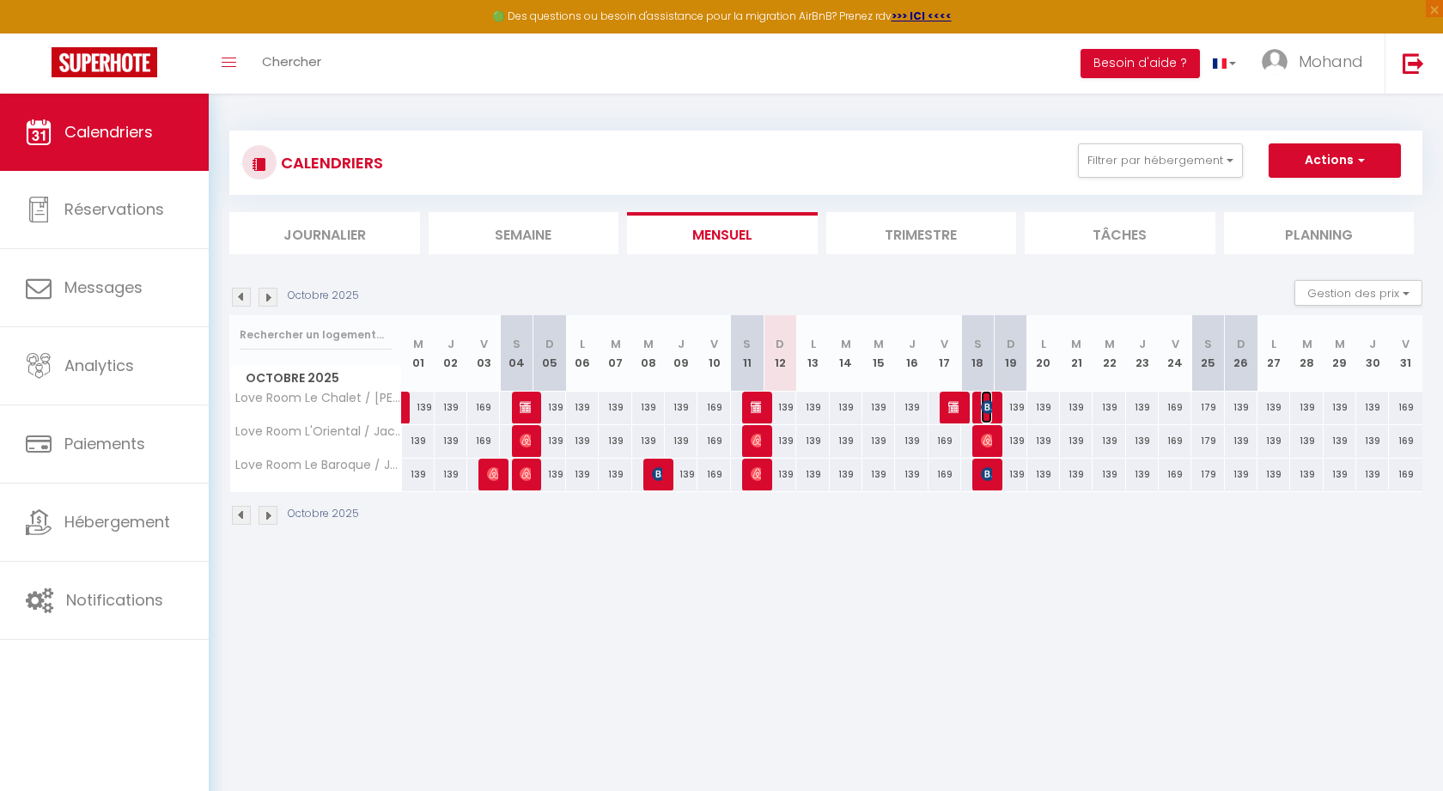
click at [987, 412] on img at bounding box center [988, 407] width 14 height 14
select select "OK"
select select "KO"
select select "0"
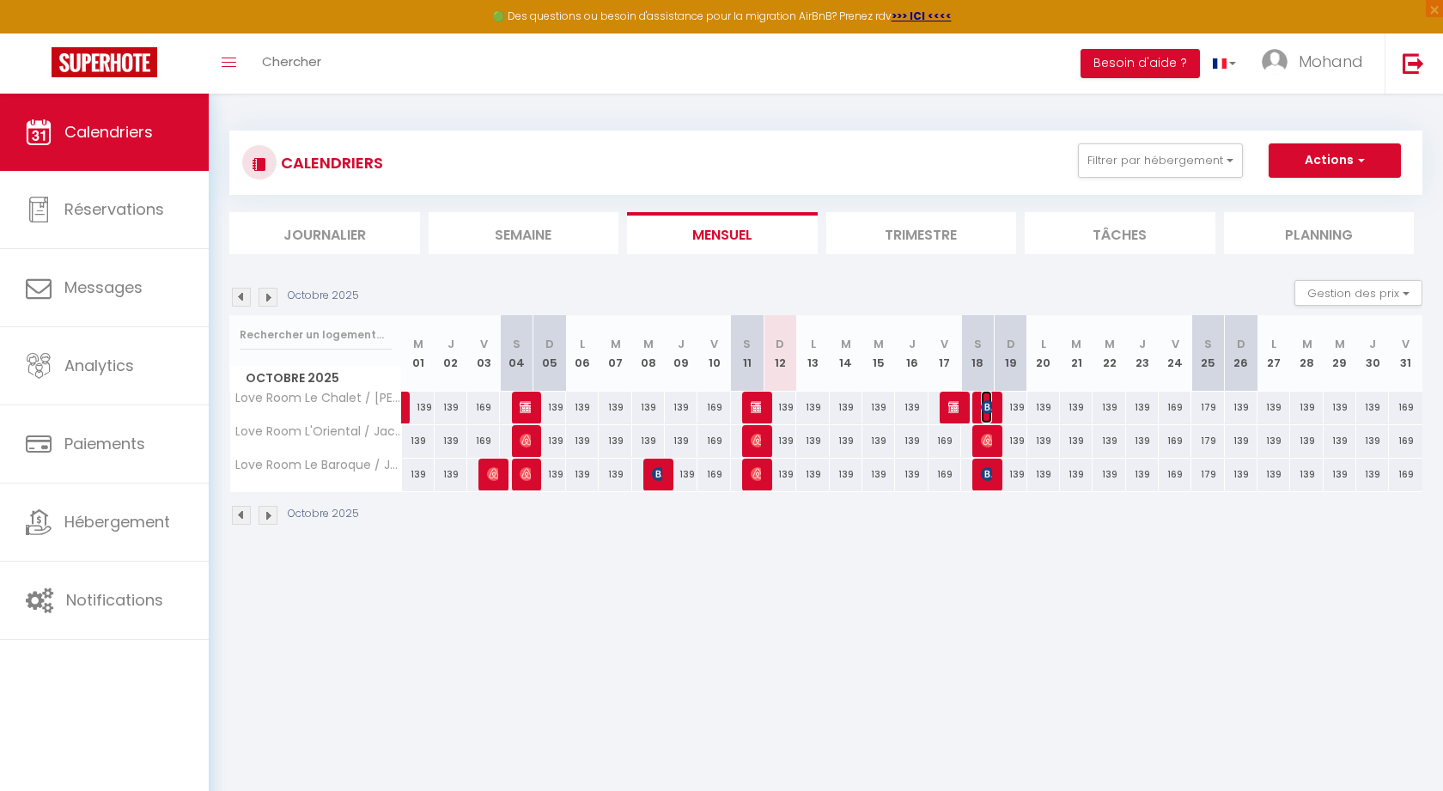
select select "1"
select select
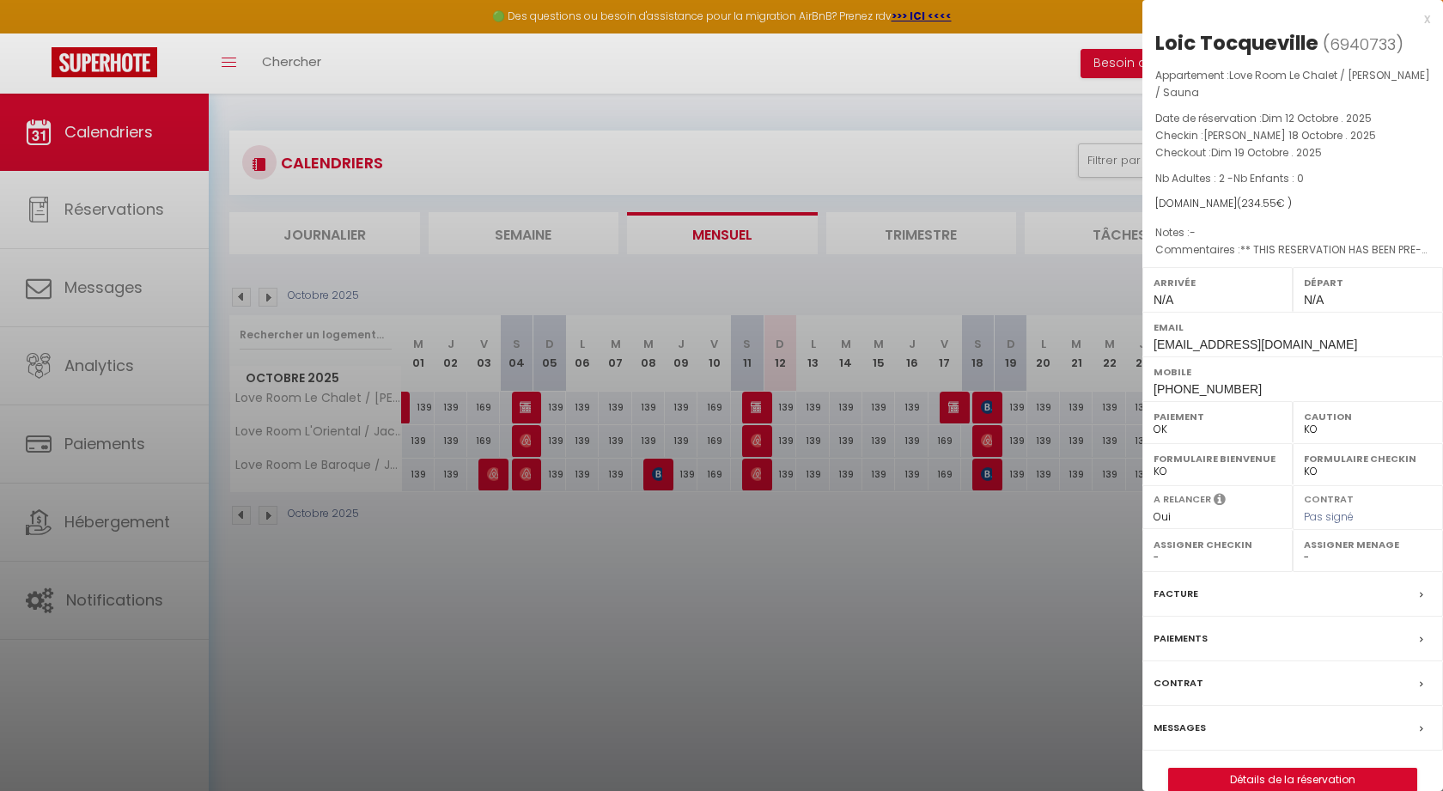
click at [1178, 719] on label "Messages" at bounding box center [1179, 728] width 52 height 18
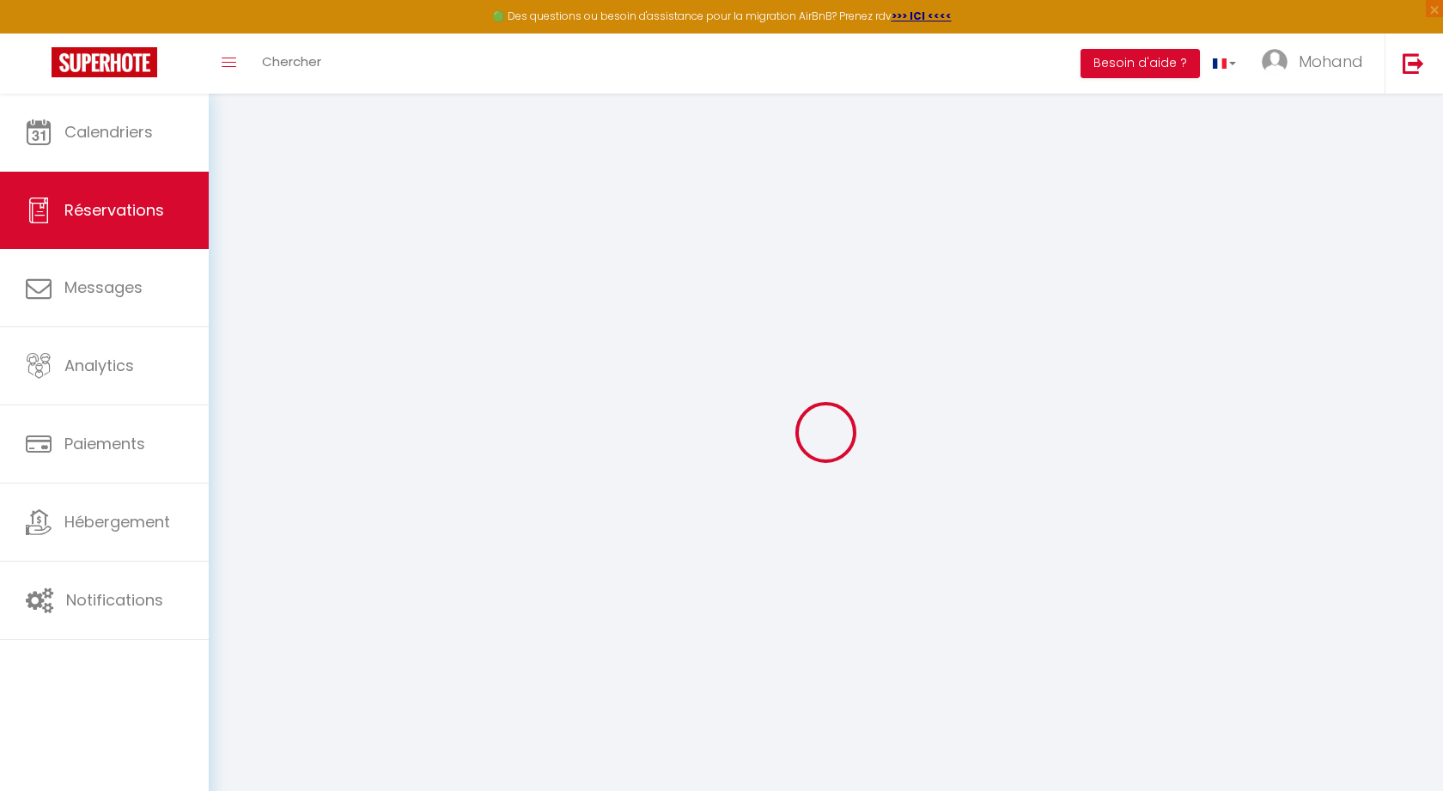
select select
checkbox input "false"
type textarea "** THIS RESERVATION HAS BEEN PRE-PAID ** BOOKING NOTE : Payment charge is EUR 3…"
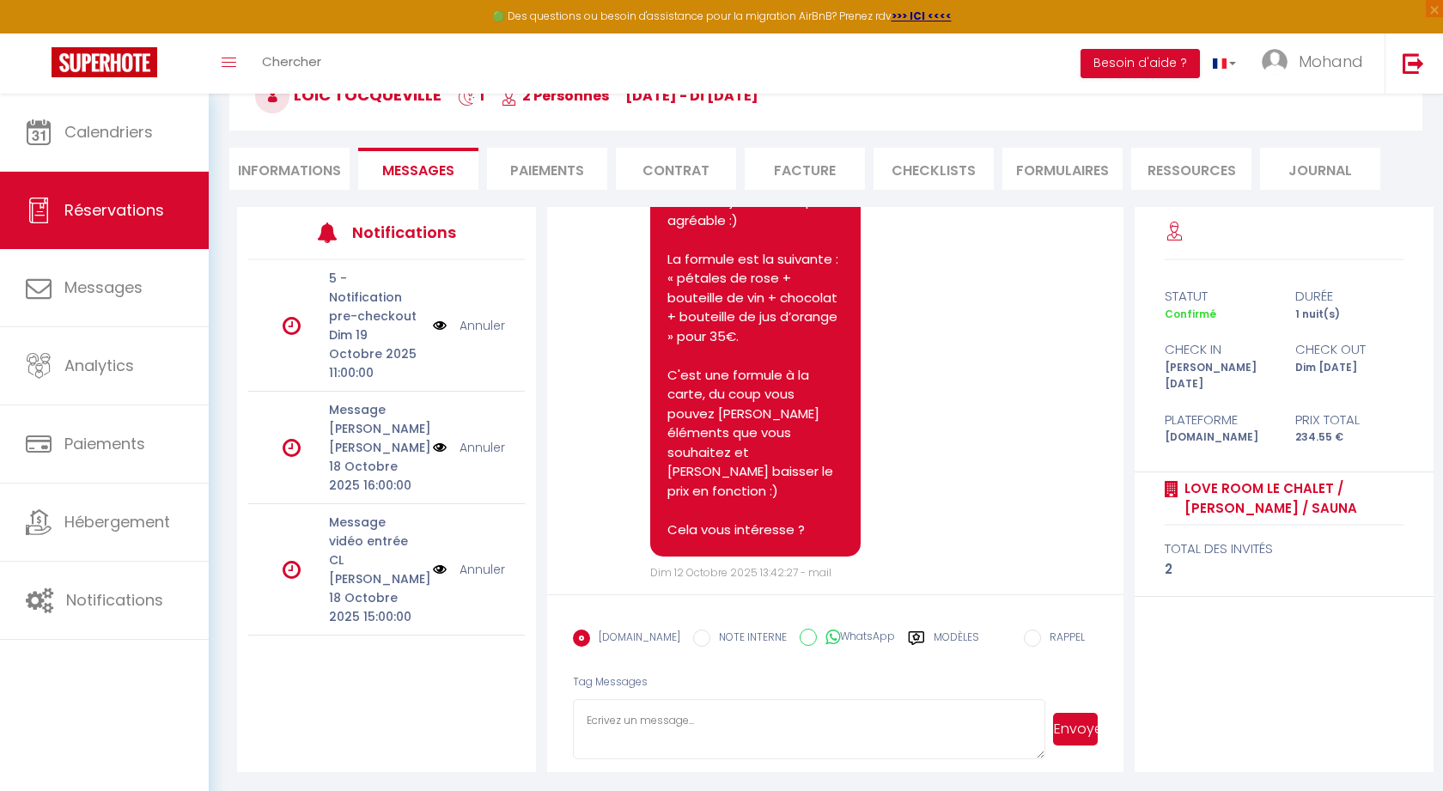
scroll to position [3740, 0]
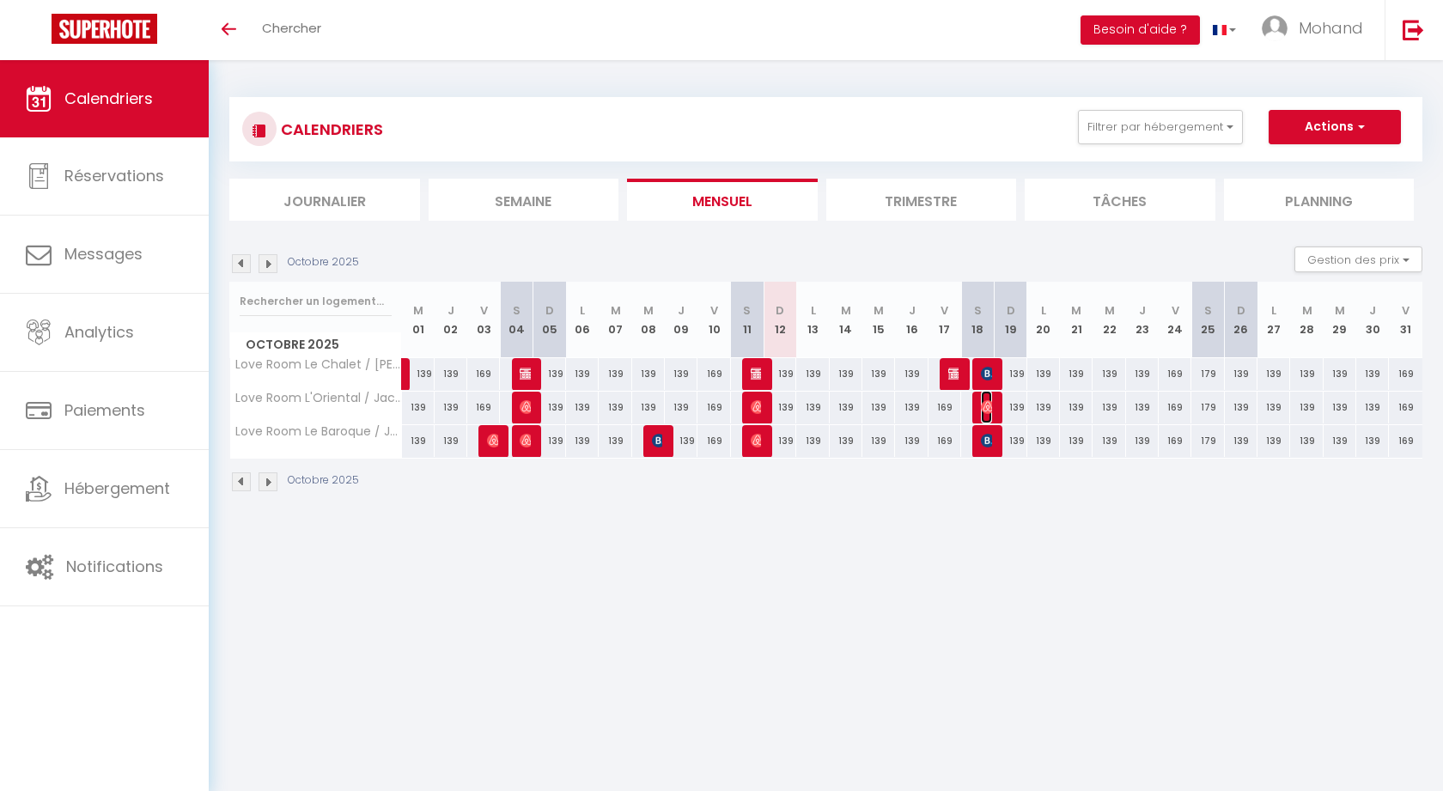
click at [987, 403] on img at bounding box center [988, 407] width 14 height 14
select select "OK"
select select "0"
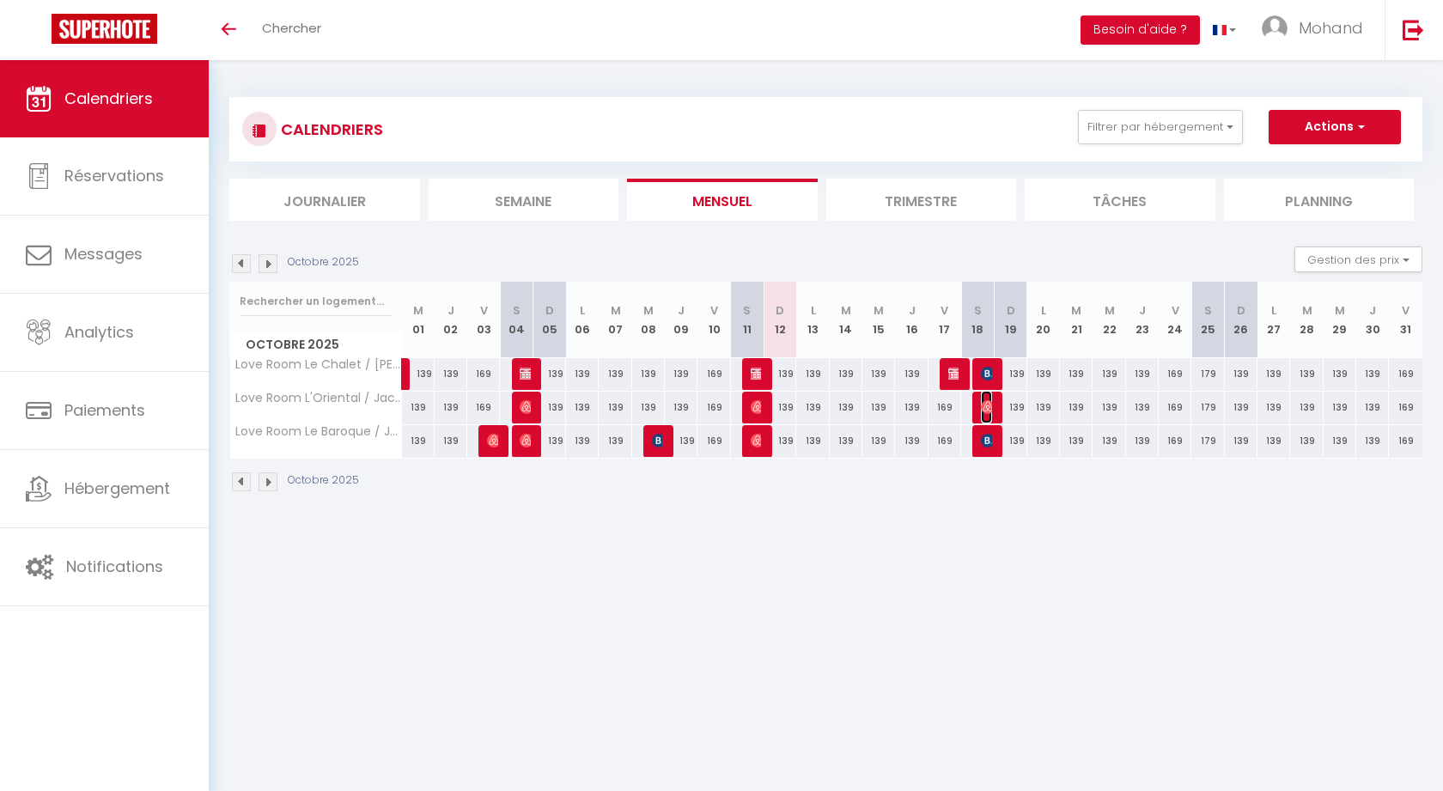
select select "1"
select select
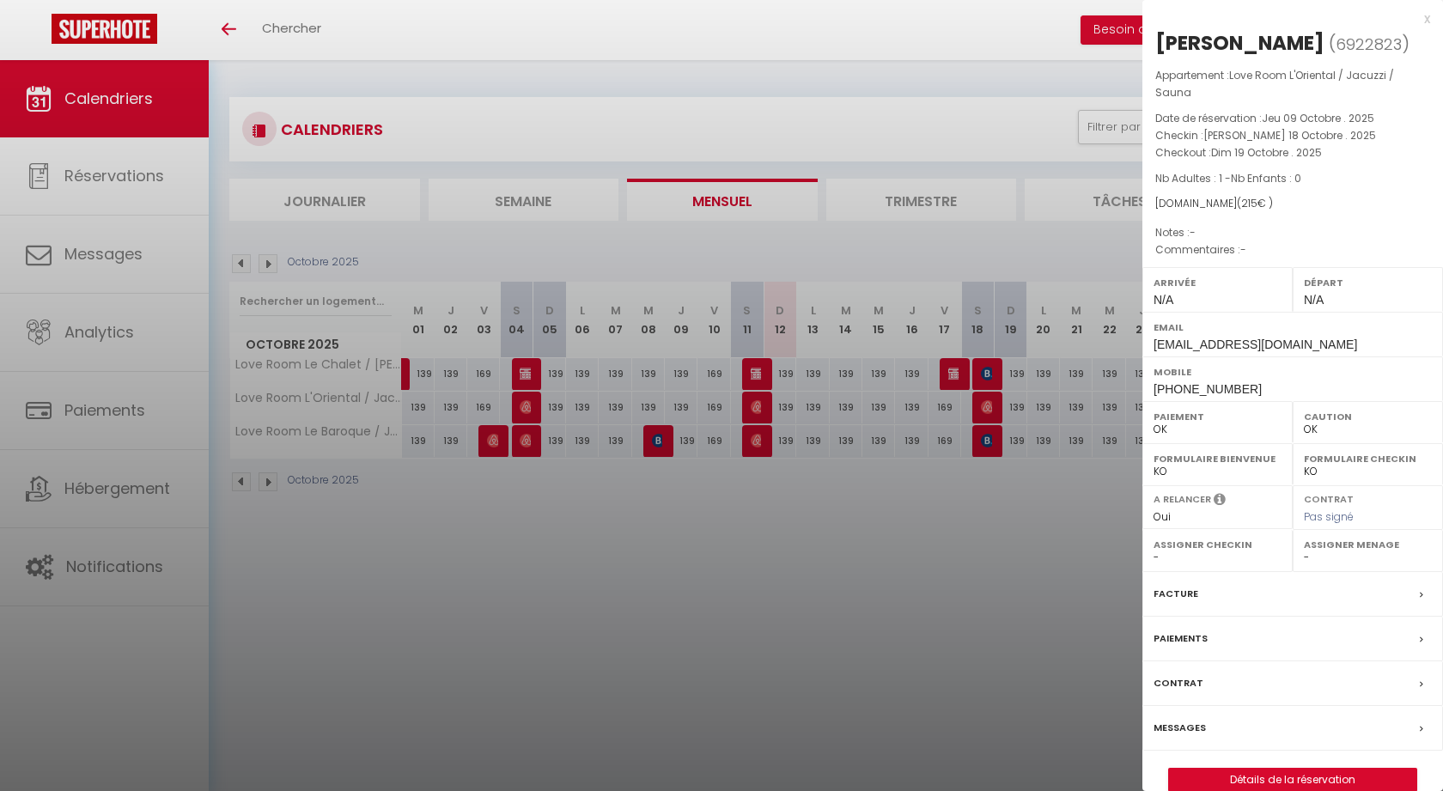
click at [1167, 719] on label "Messages" at bounding box center [1179, 728] width 52 height 18
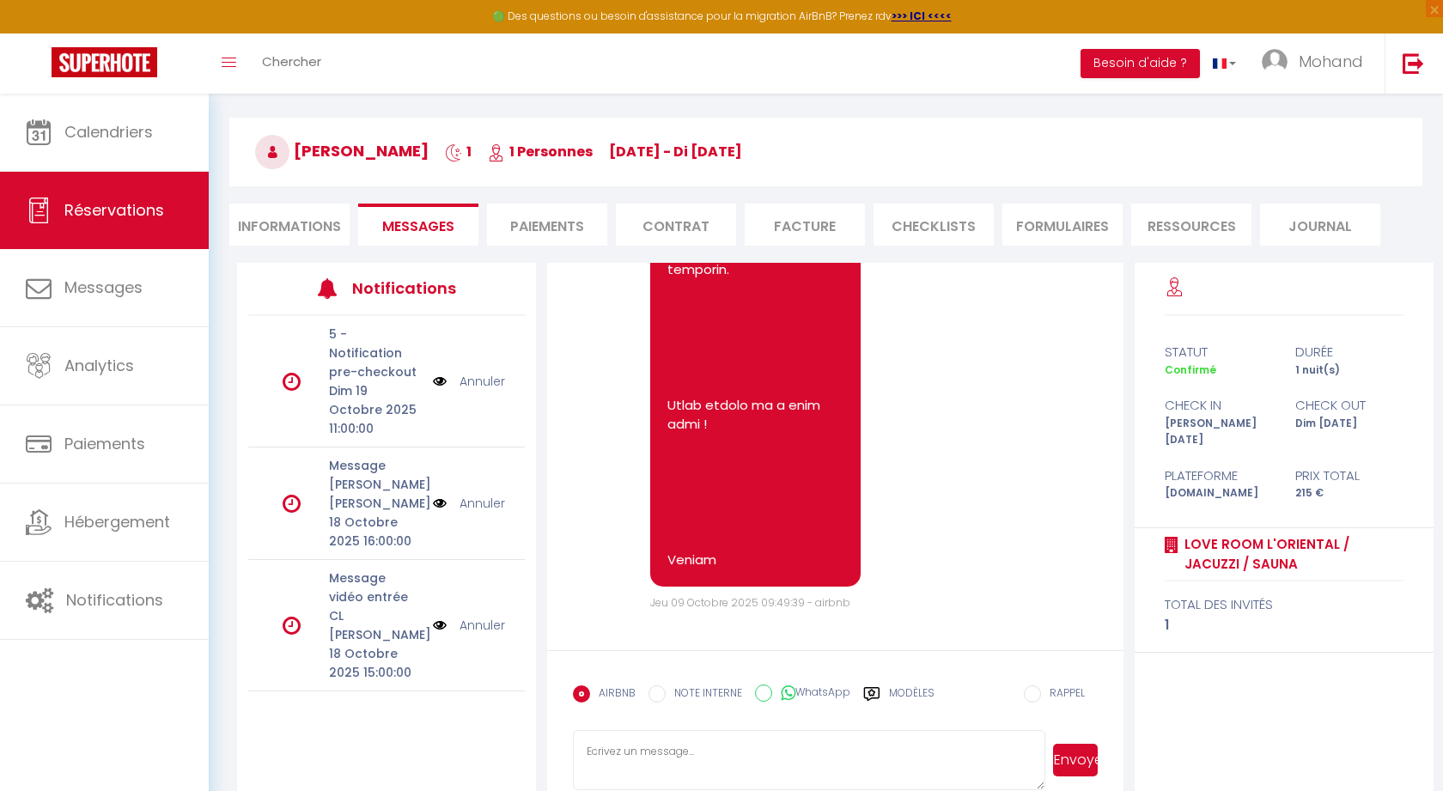
scroll to position [93, 0]
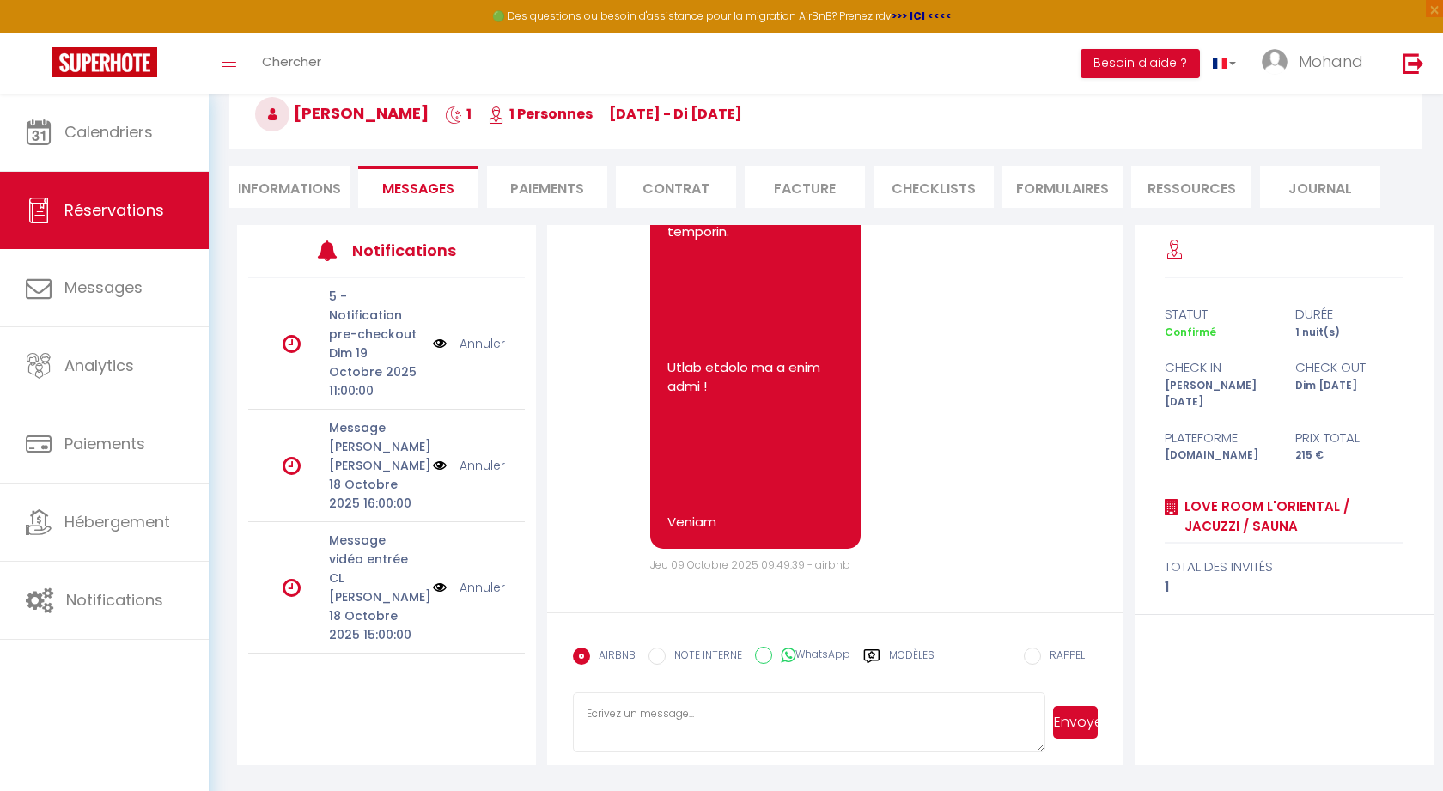
click at [784, 705] on textarea at bounding box center [808, 722] width 471 height 60
paste textarea "Bonjour, J'espère que vous allez bien :) Ce message pour vous dire que je vous …"
type textarea "Bonjour, J'espère que vous allez bien :) Ce message pour vous dire que je vous …"
click at [1067, 720] on button "Envoyer" at bounding box center [1075, 722] width 45 height 33
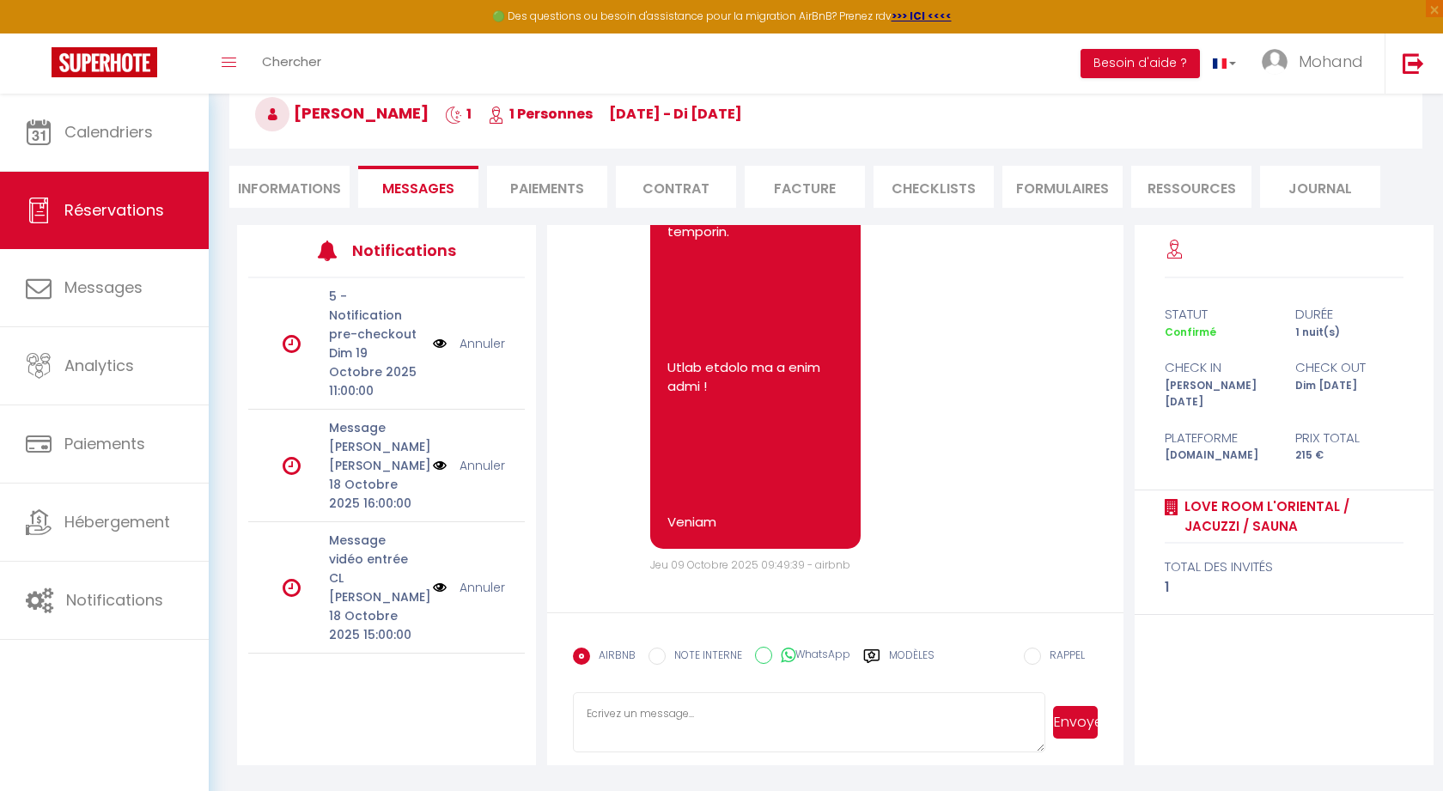
scroll to position [0, 0]
